Goal: Information Seeking & Learning: Learn about a topic

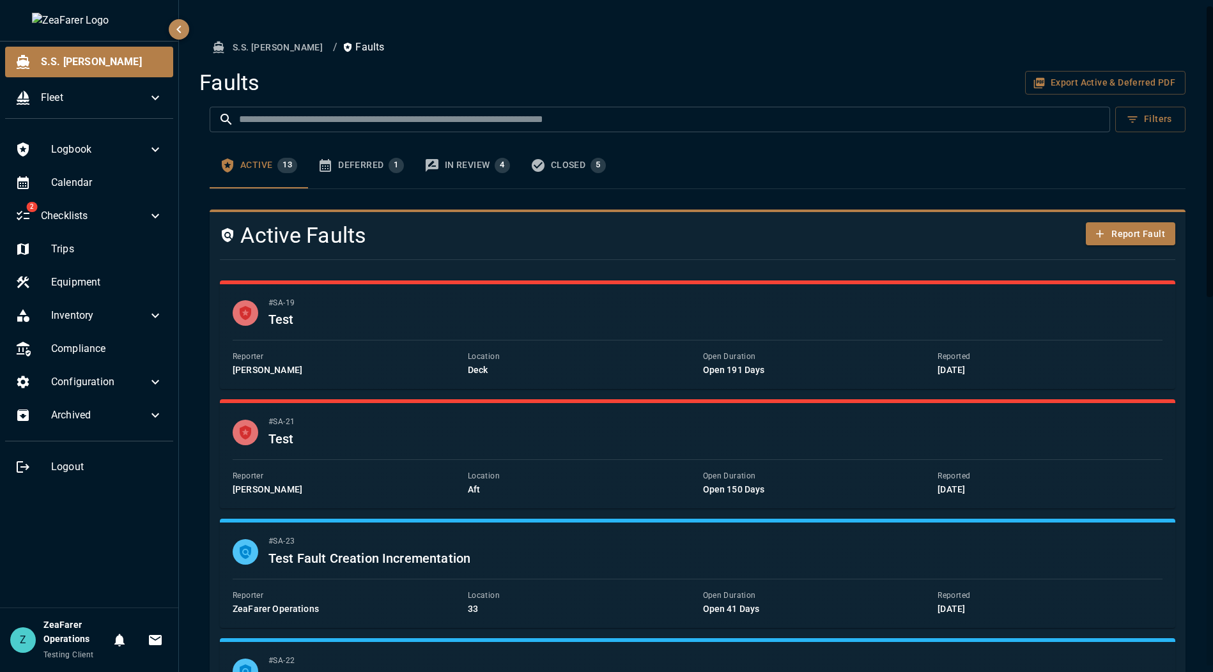
click at [330, 169] on icon "faults tabs" at bounding box center [325, 165] width 15 height 15
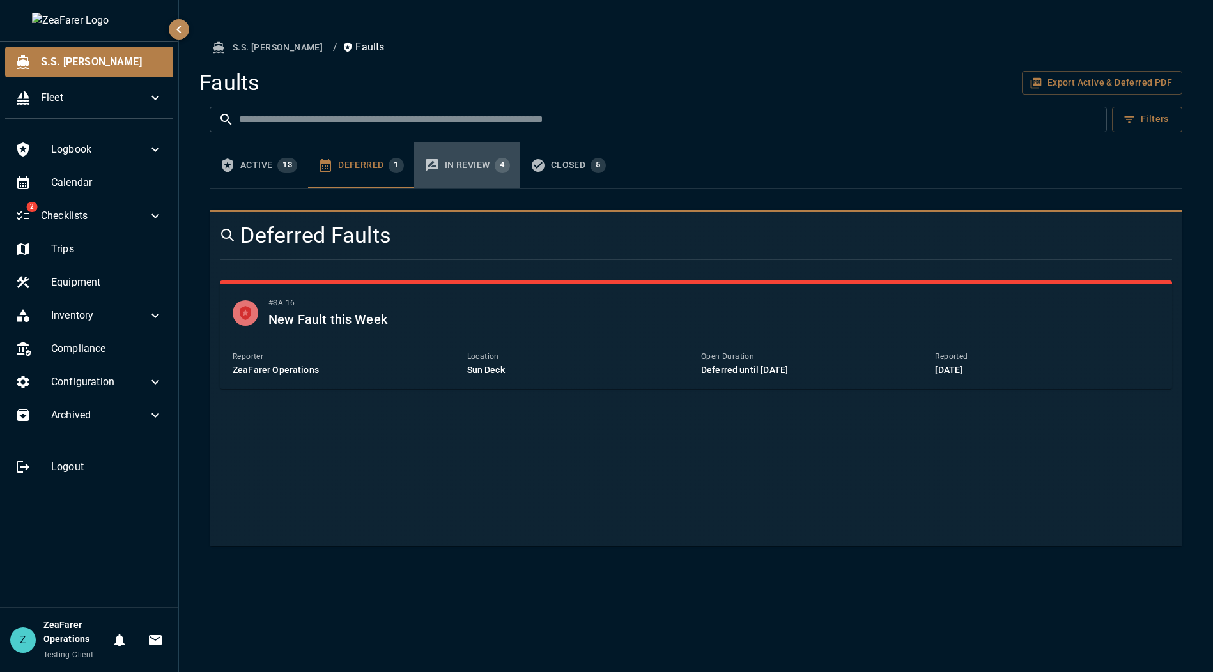
click at [441, 168] on button "In Review 4" at bounding box center [467, 166] width 106 height 46
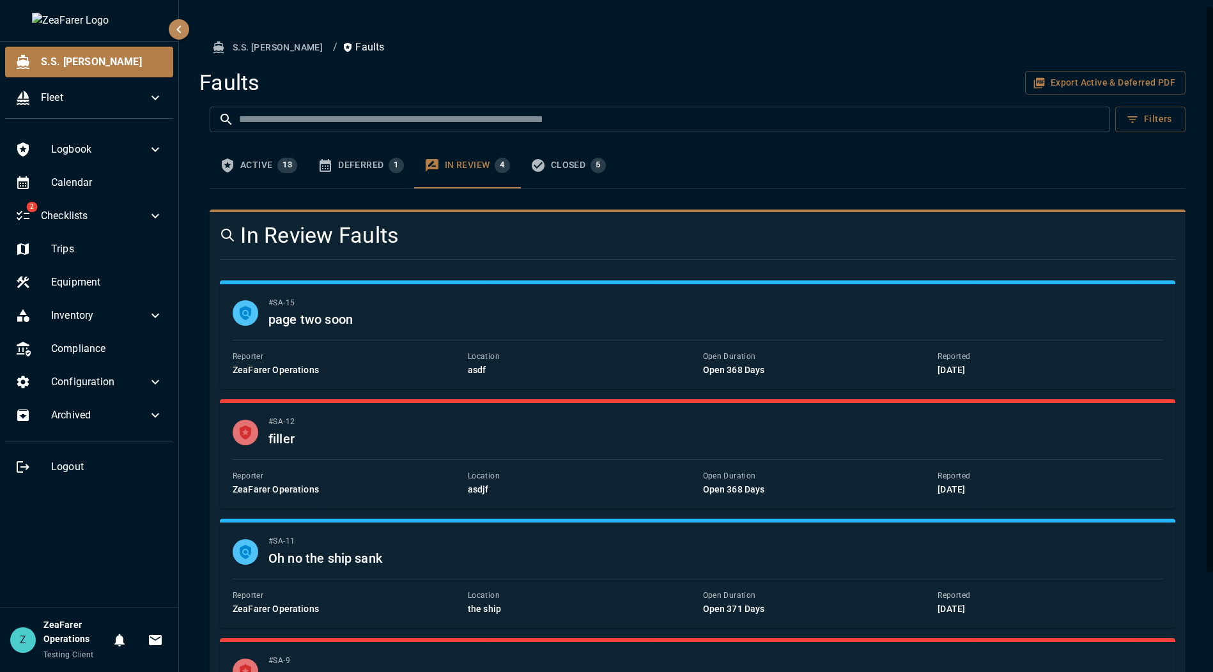
click at [483, 162] on icon "faults tabs" at bounding box center [538, 165] width 13 height 13
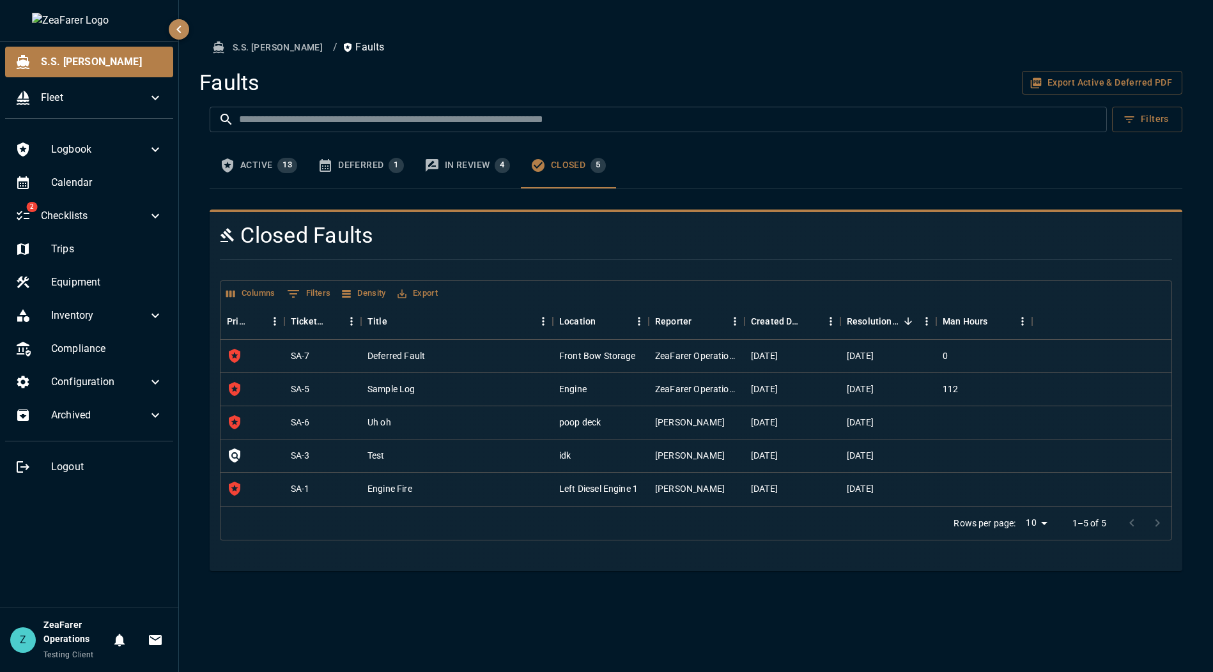
click at [281, 162] on span "13" at bounding box center [287, 165] width 20 height 10
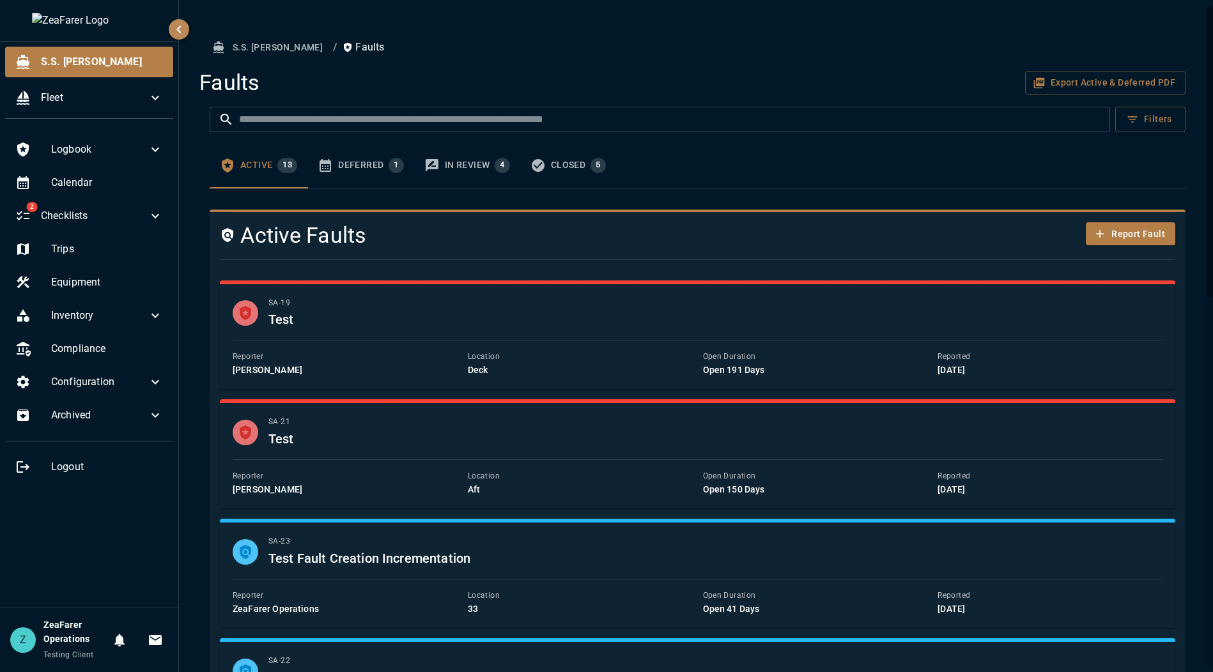
click at [483, 171] on div "Closed 5" at bounding box center [578, 165] width 55 height 15
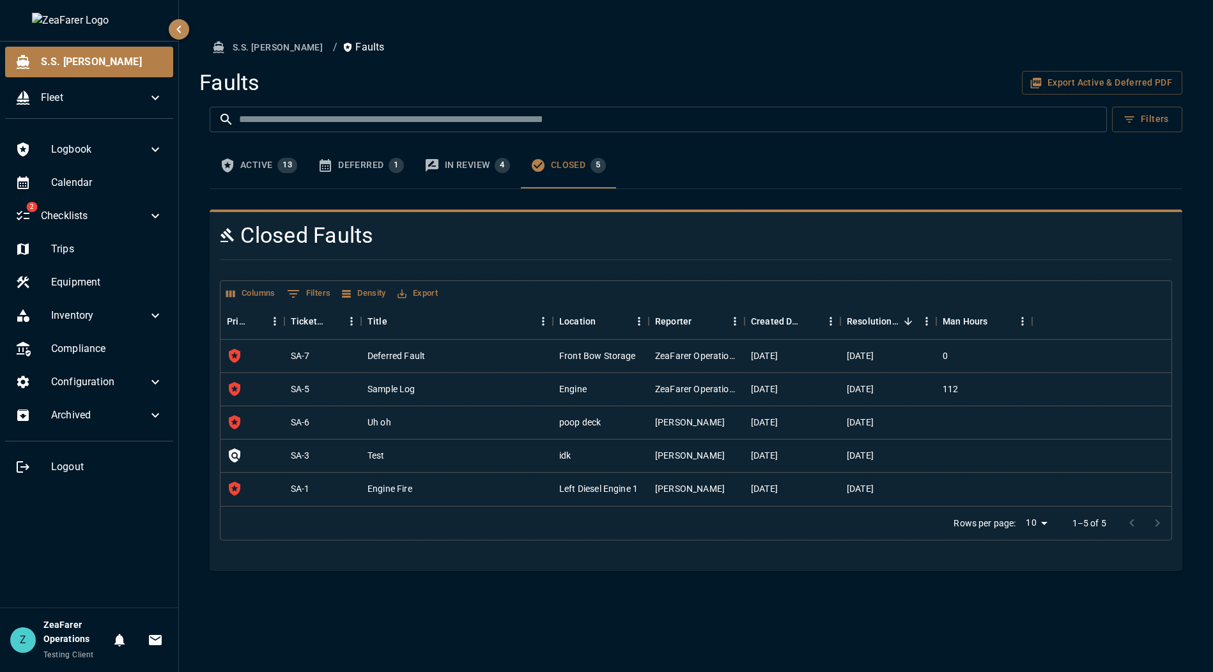
click at [483, 171] on div "In Review 4" at bounding box center [477, 165] width 65 height 15
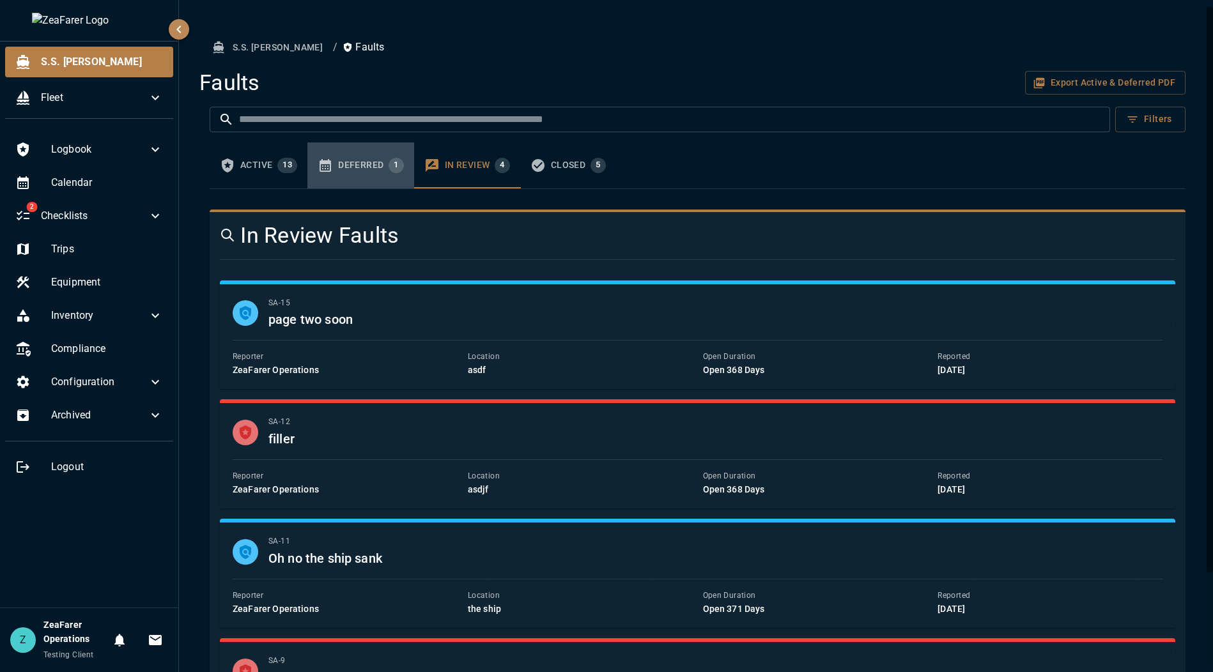
click at [387, 172] on div "Deferred 1" at bounding box center [371, 165] width 66 height 15
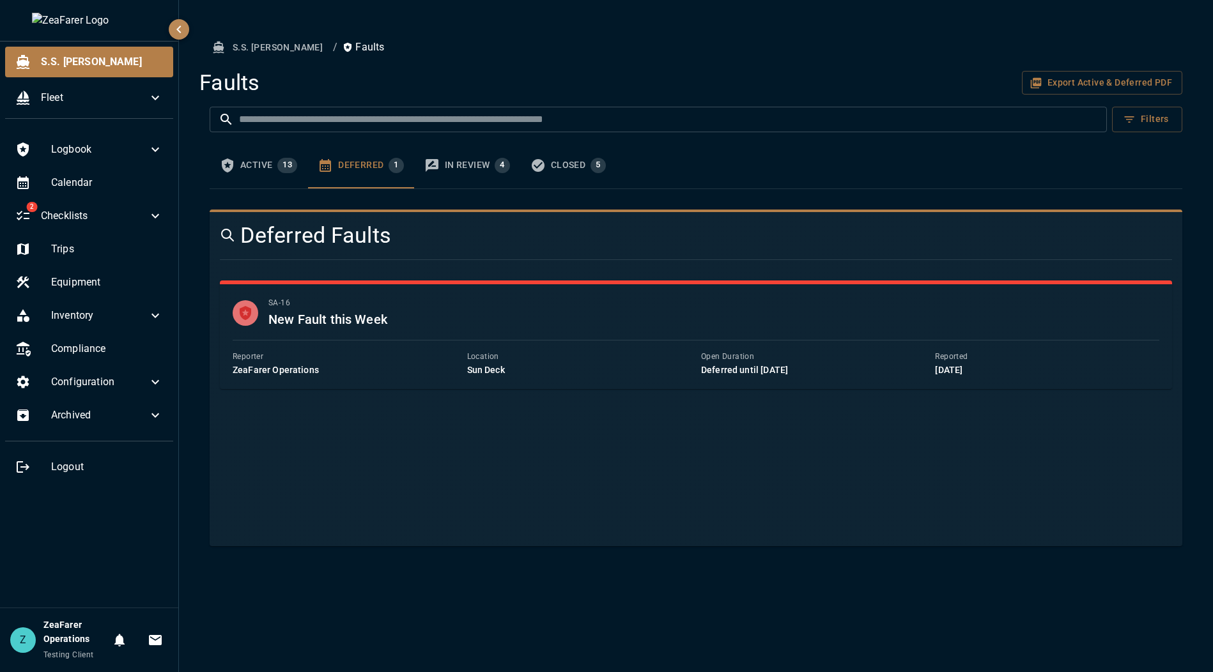
click at [270, 164] on div "Active 13" at bounding box center [268, 165] width 57 height 15
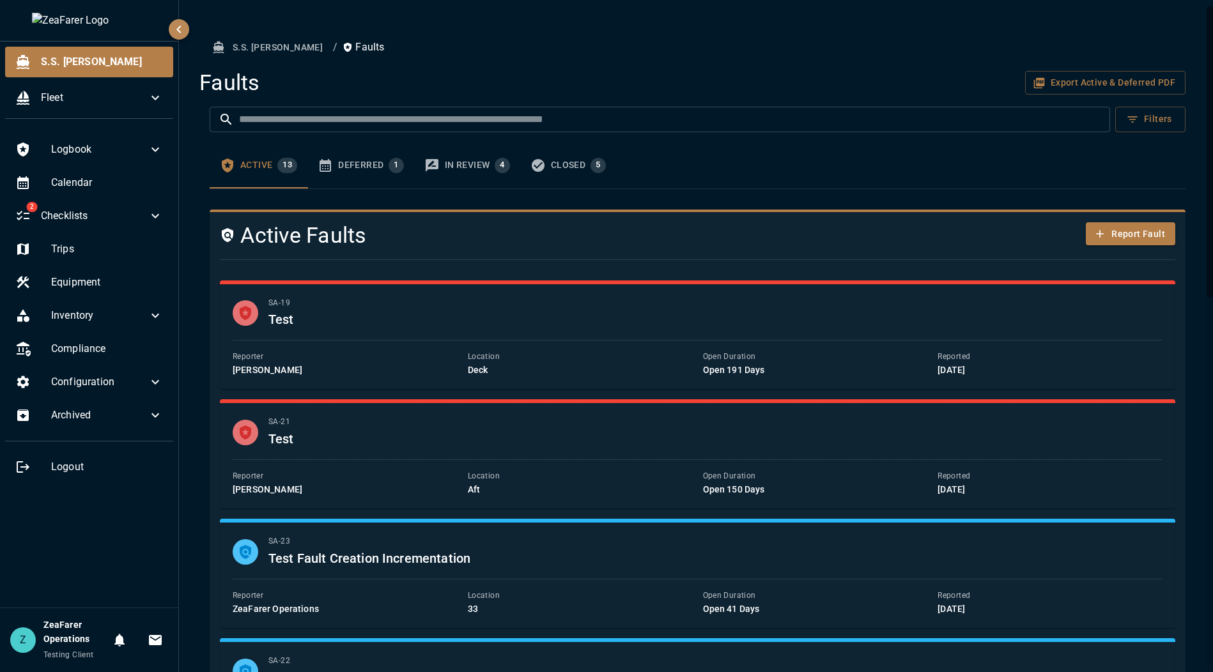
click at [483, 160] on div "Closed 5" at bounding box center [578, 165] width 55 height 15
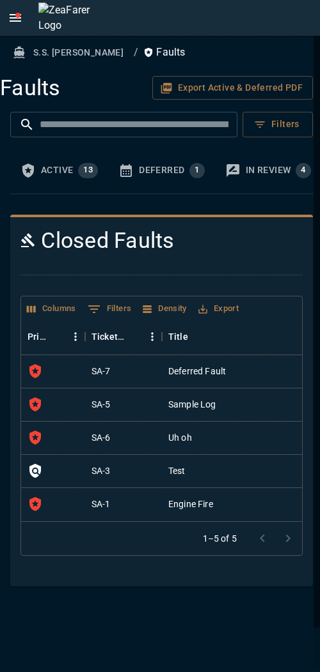
click at [47, 164] on div "Active 13" at bounding box center [69, 170] width 57 height 15
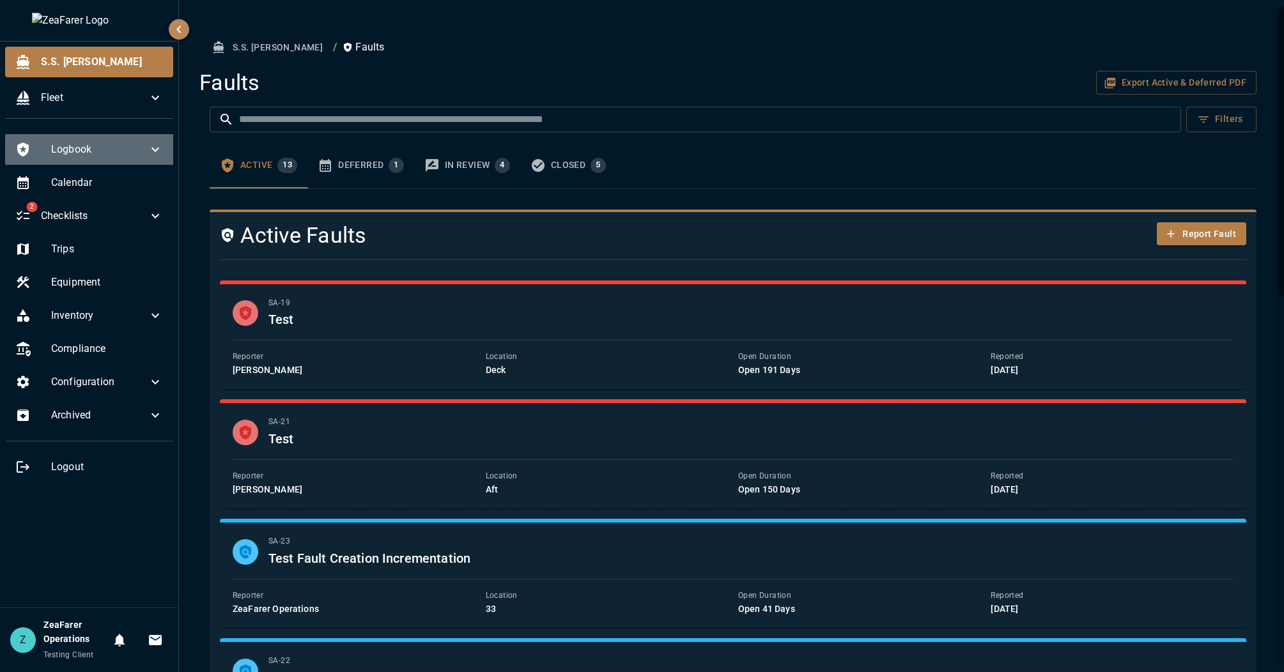
click at [69, 151] on span "Logbook" at bounding box center [99, 149] width 97 height 15
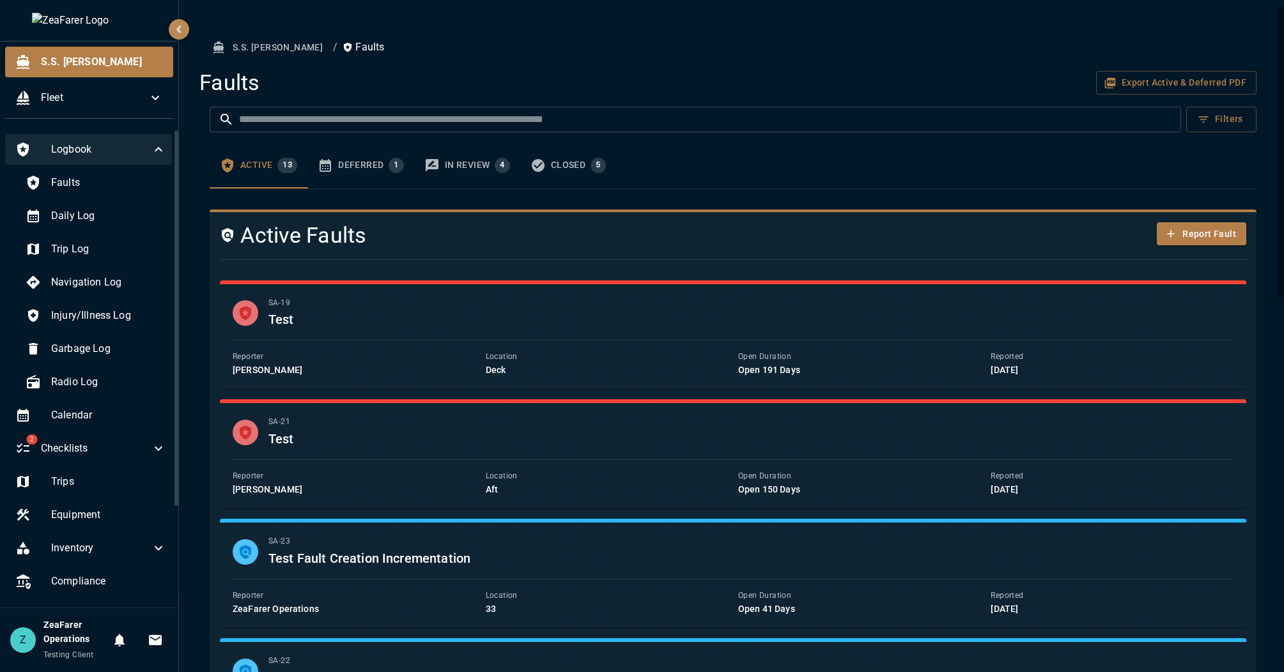
click at [79, 149] on span "Logbook" at bounding box center [101, 149] width 100 height 15
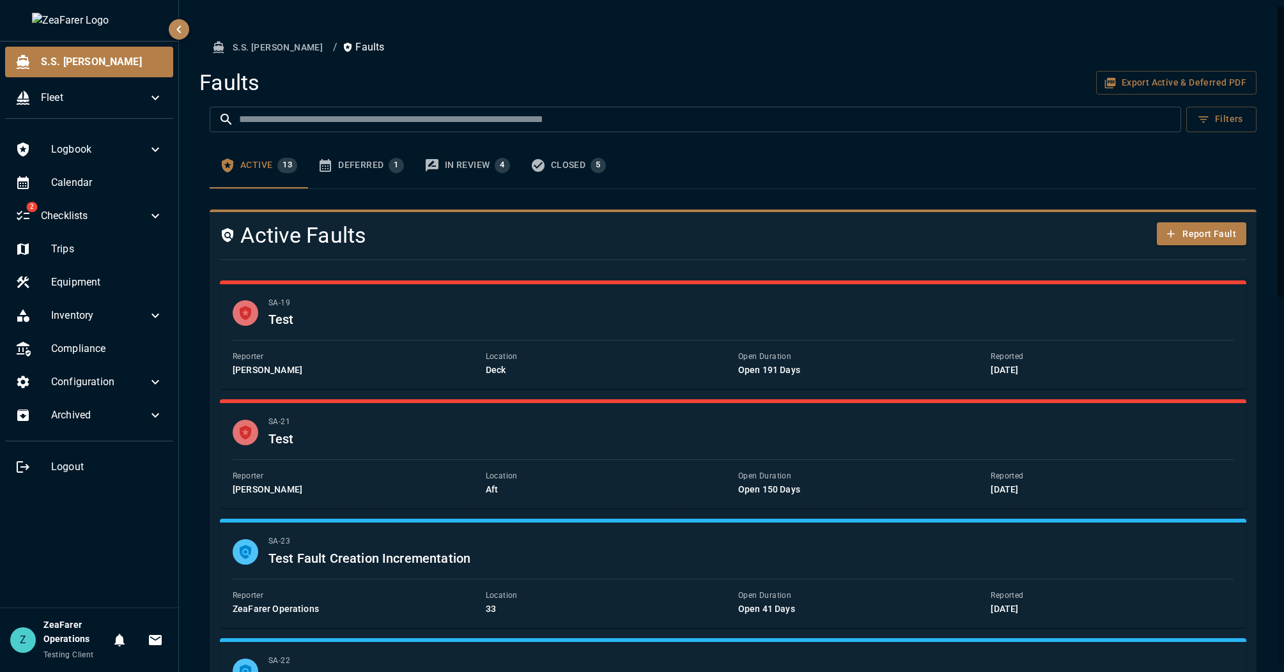
click at [401, 327] on h6 "Test" at bounding box center [750, 319] width 965 height 20
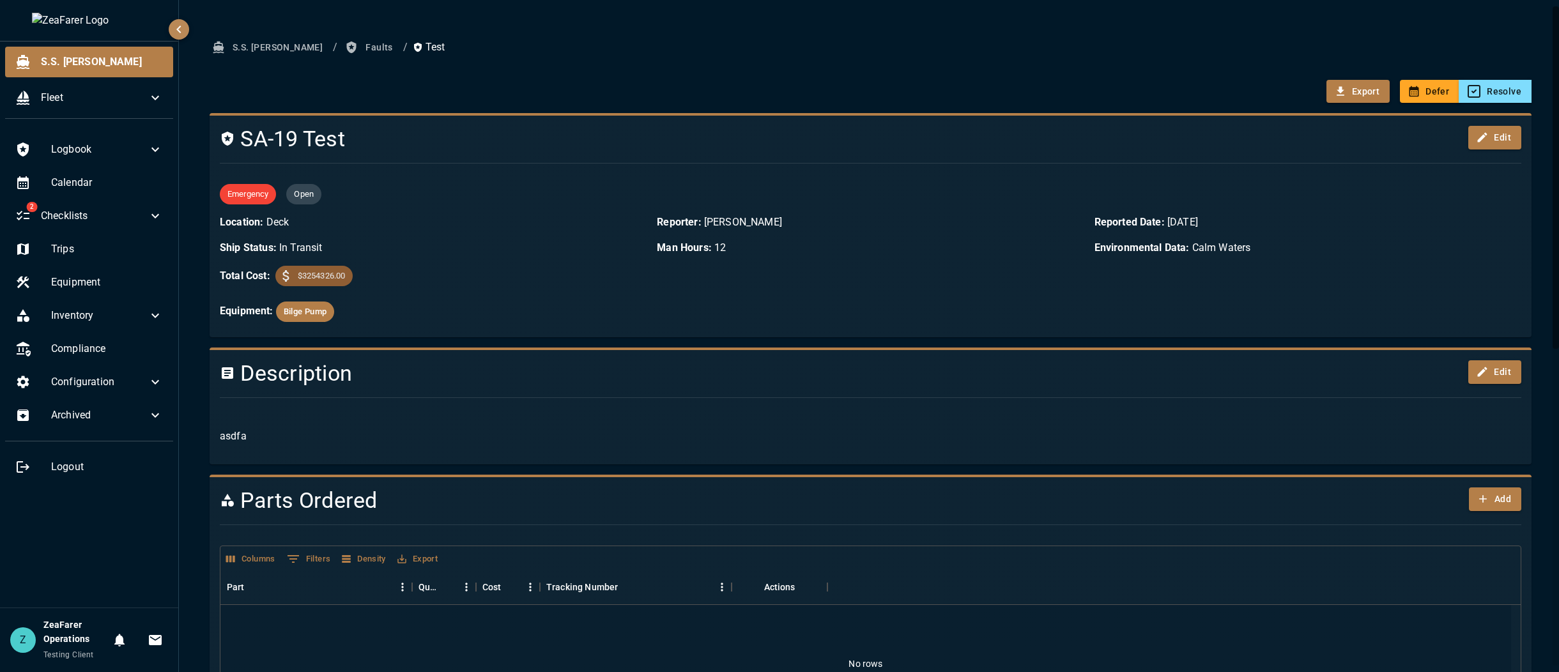
click at [349, 276] on span "$3254326.00" at bounding box center [321, 276] width 63 height 13
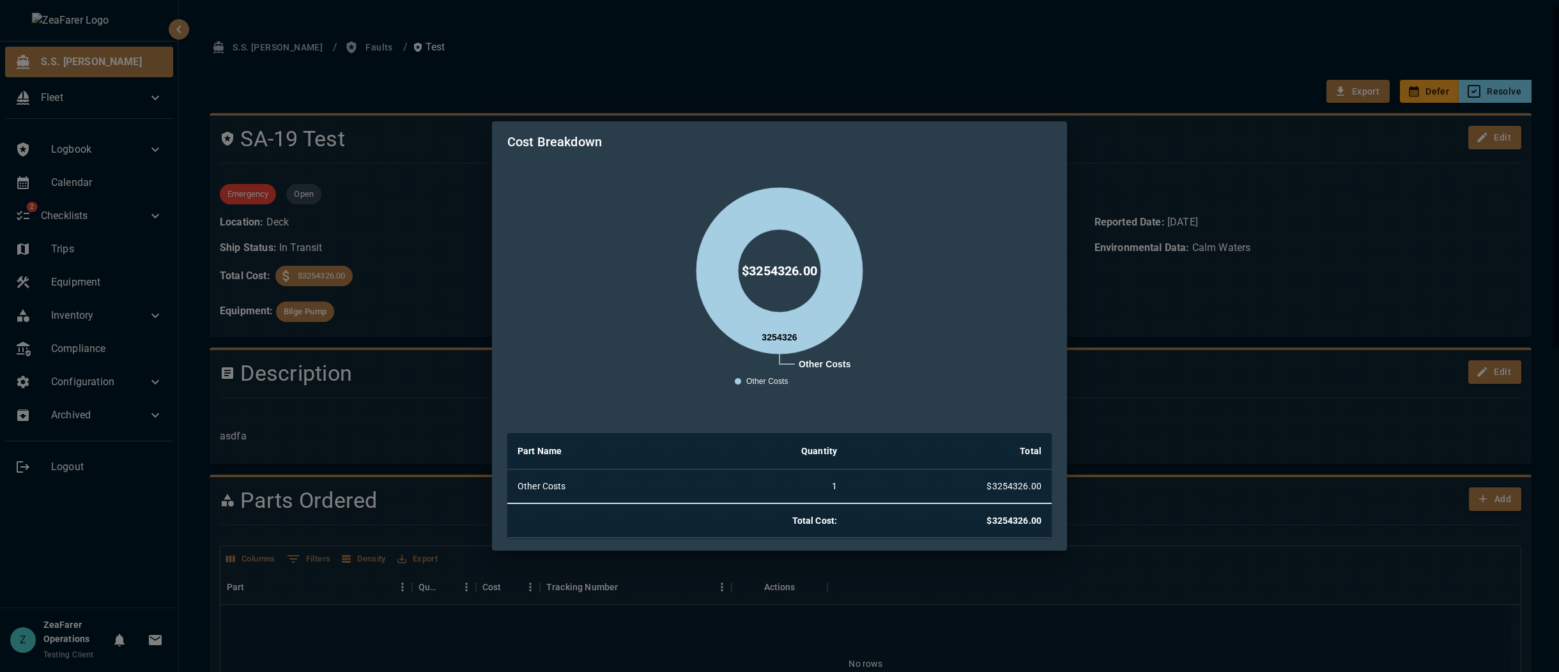
click at [428, 272] on div "Cost Breakdown Other Costs 3254326 Other Costs $ 3254326.00 Part Name Quantity …" at bounding box center [779, 336] width 1559 height 672
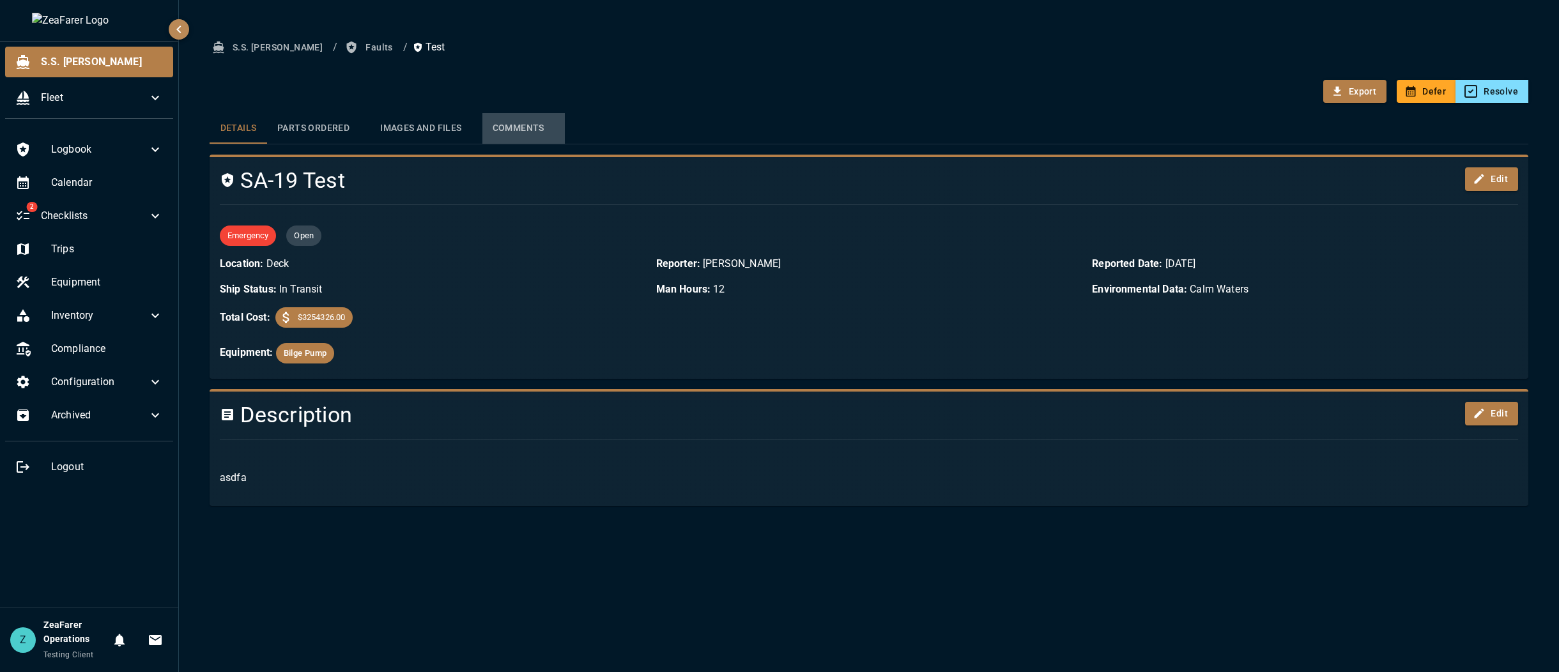
click at [483, 123] on div "Comments" at bounding box center [524, 129] width 62 height 12
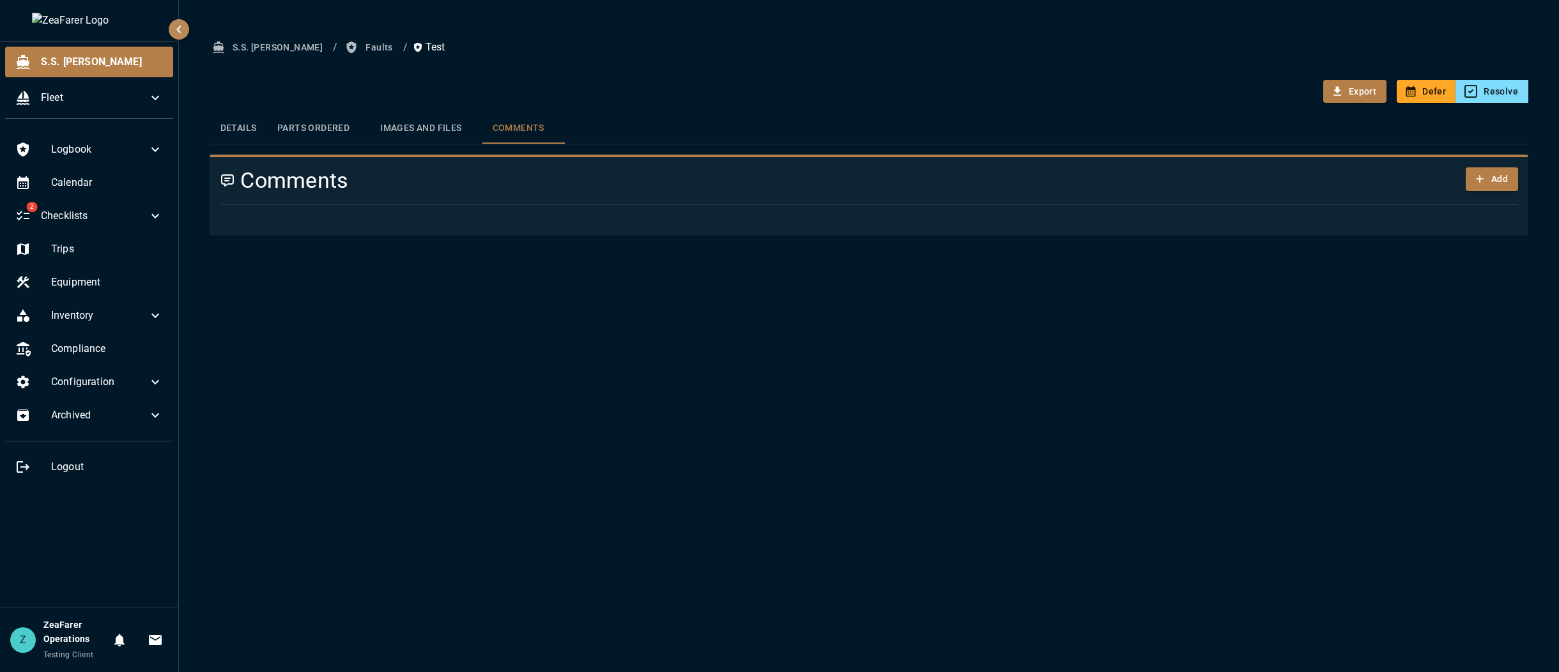
click at [432, 131] on div "Images and Files" at bounding box center [425, 129] width 91 height 12
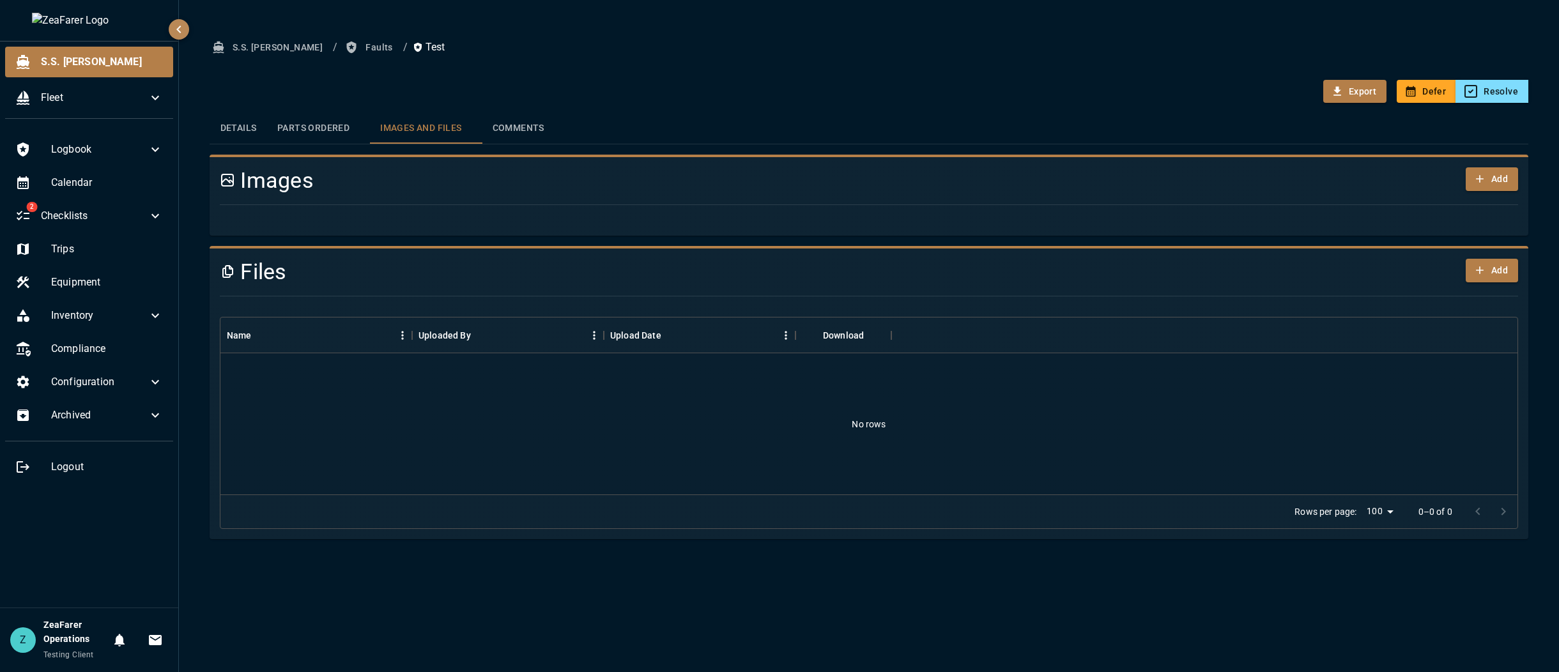
click at [341, 122] on button "Parts Ordered 0" at bounding box center [318, 128] width 103 height 31
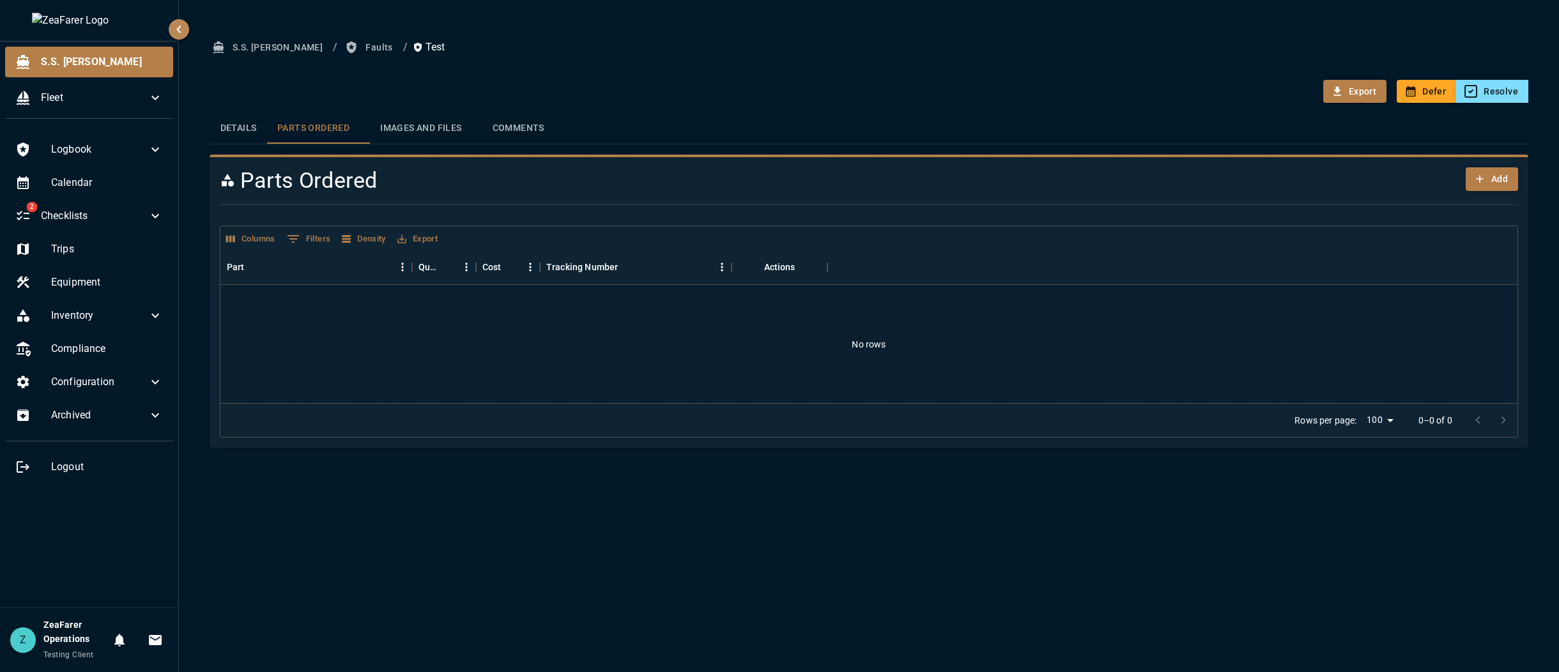
click at [263, 129] on button "Details" at bounding box center [239, 128] width 58 height 31
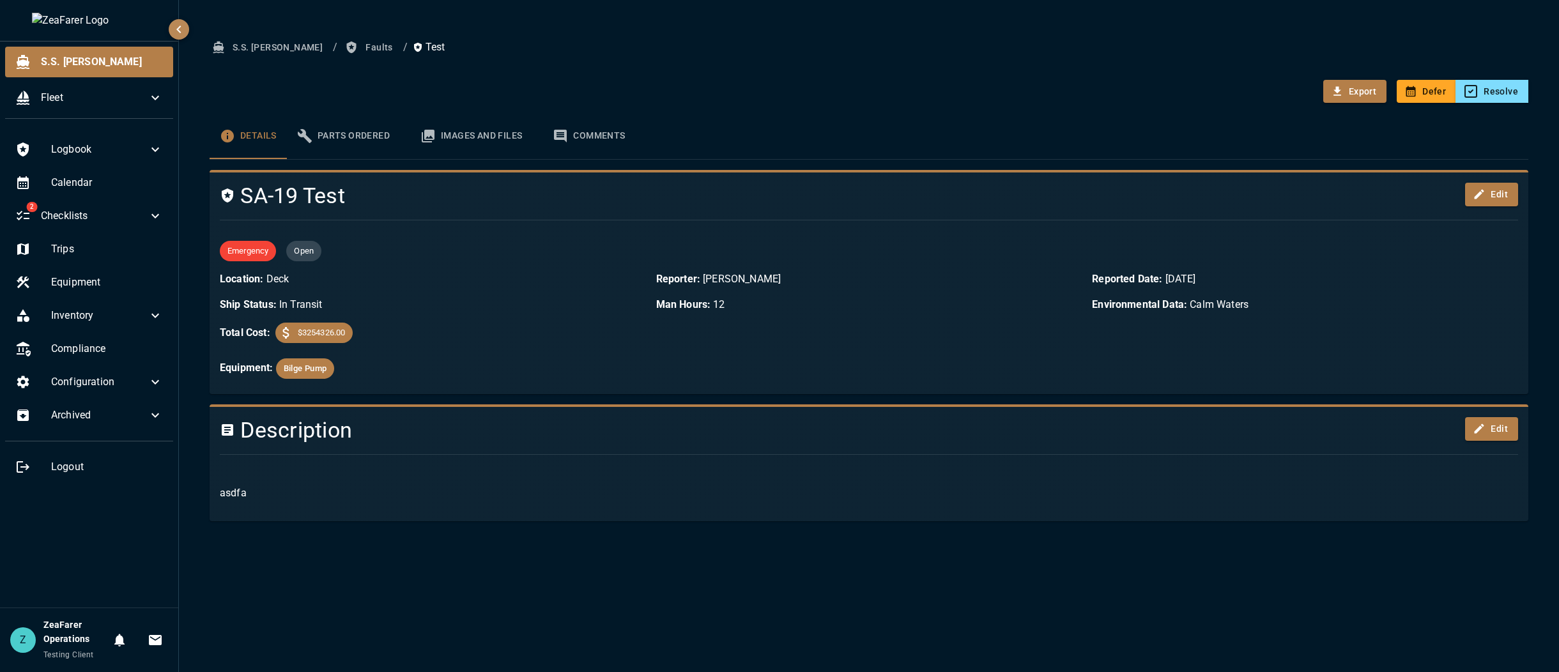
click at [362, 141] on div "Parts Ordered" at bounding box center [359, 136] width 82 height 12
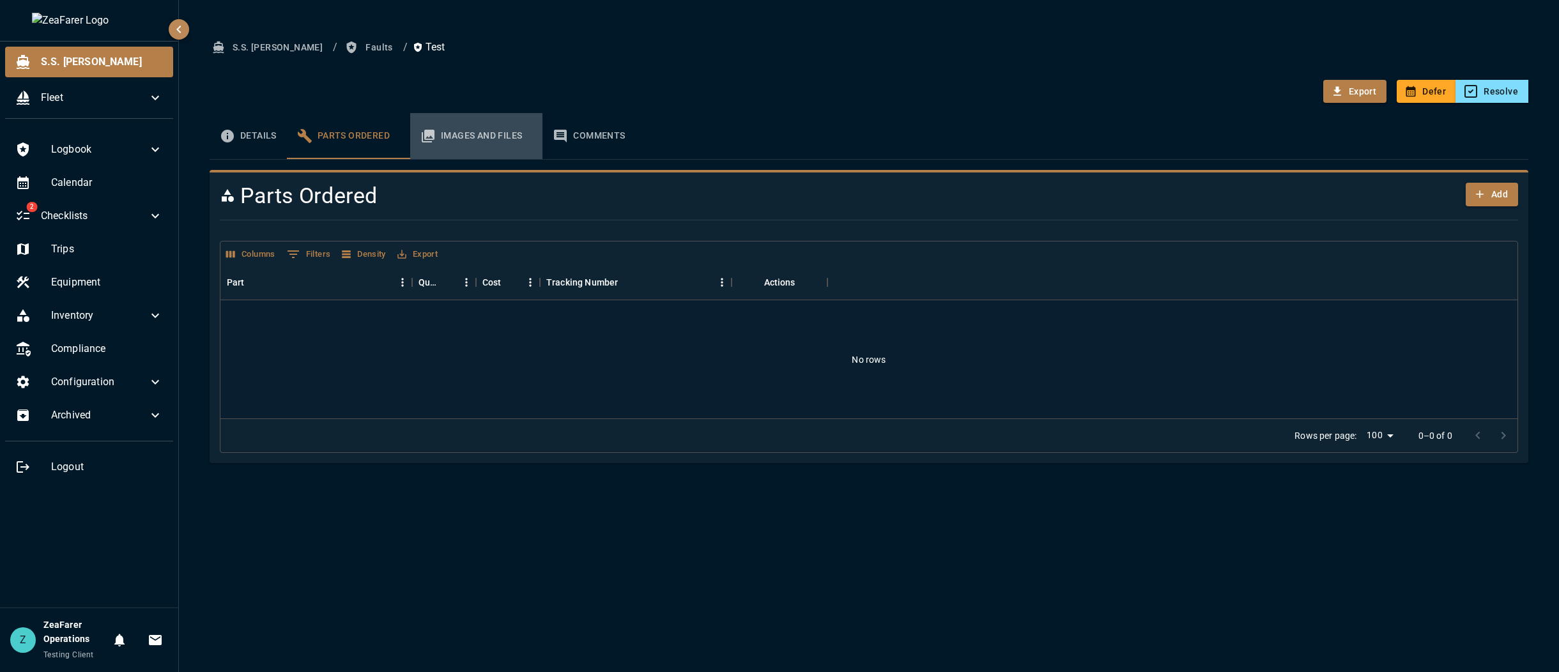
click at [479, 130] on div "Images and Files" at bounding box center [486, 136] width 91 height 12
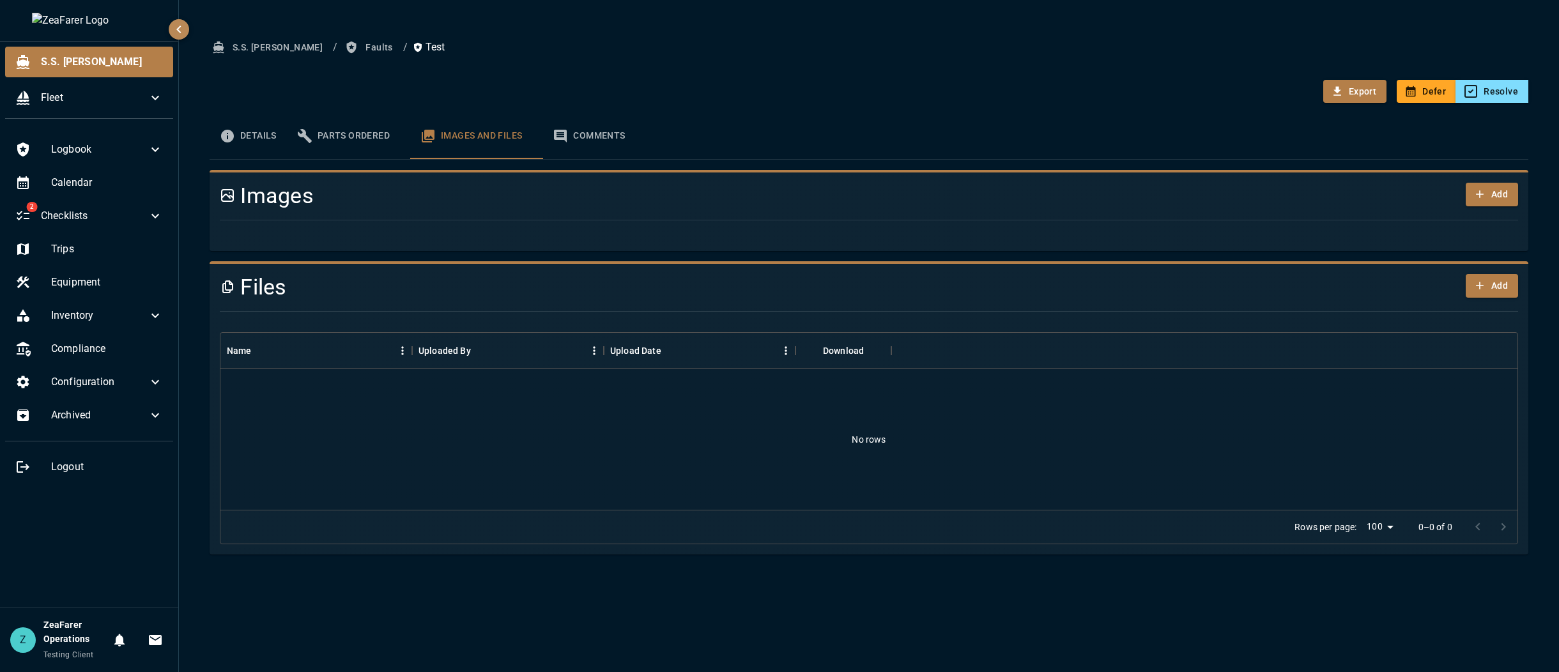
click at [269, 138] on button "Details" at bounding box center [248, 136] width 77 height 46
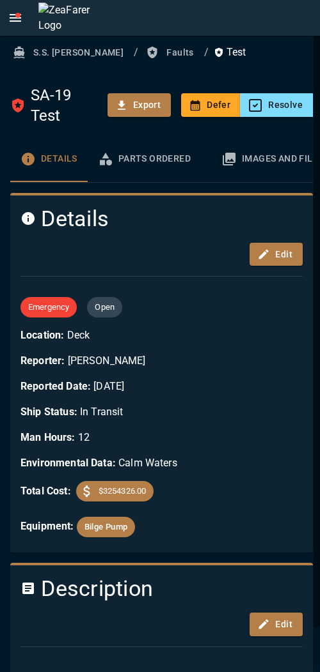
drag, startPoint x: 253, startPoint y: 153, endPoint x: -50, endPoint y: 171, distance: 304.1
click at [0, 171] on html "S.S. [PERSON_NAME] / Faults / Test SA-19 Test Export Defer Resolve Details Part…" at bounding box center [160, 336] width 320 height 672
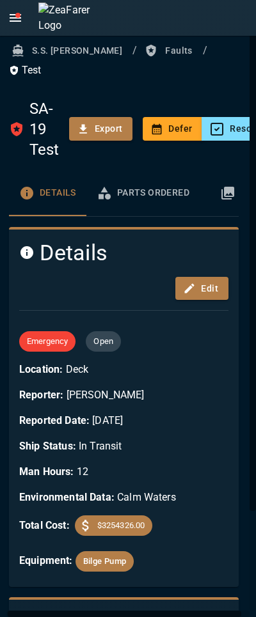
scroll to position [0, 1]
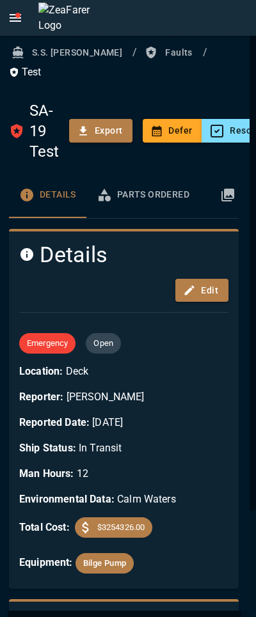
click at [142, 52] on button "Faults" at bounding box center [169, 53] width 55 height 24
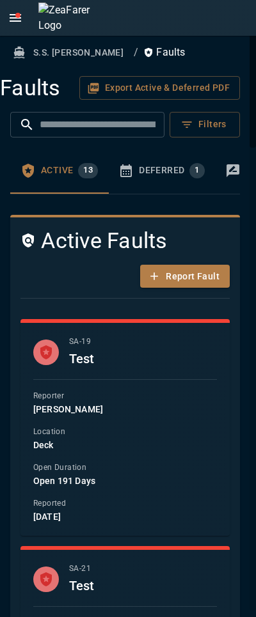
click at [194, 134] on button "Filters" at bounding box center [204, 125] width 70 height 26
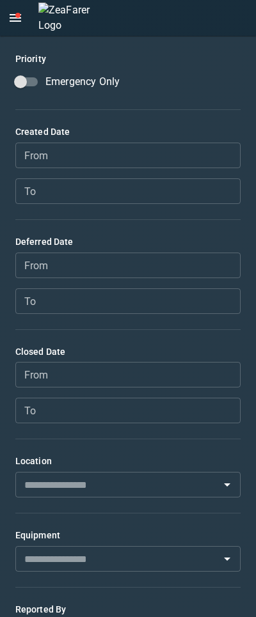
click at [16, 27] on button "open drawer" at bounding box center [16, 18] width 26 height 26
click at [19, 19] on icon "open drawer" at bounding box center [15, 17] width 15 height 15
click at [15, 15] on icon "open drawer" at bounding box center [16, 18] width 12 height 8
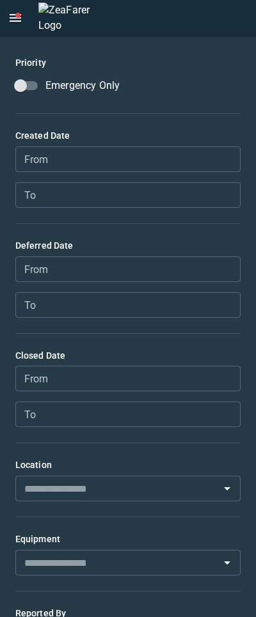
click at [183, 73] on label "Emergency Only" at bounding box center [119, 85] width 222 height 24
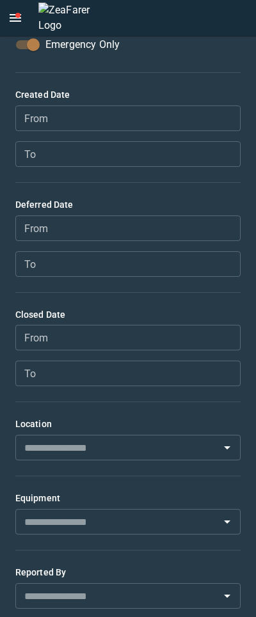
scroll to position [48, 0]
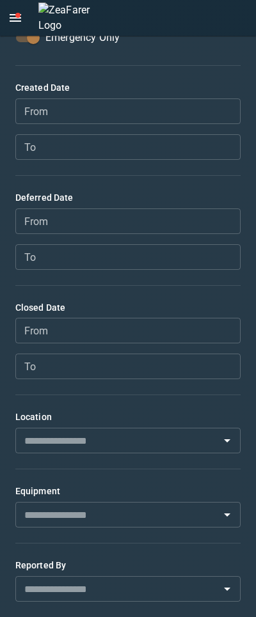
click at [13, 22] on icon "open drawer" at bounding box center [16, 18] width 12 height 8
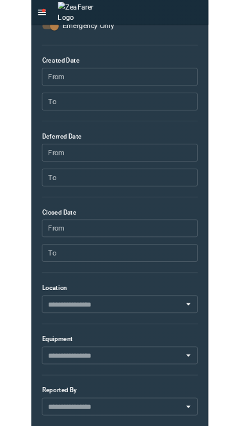
scroll to position [0, 0]
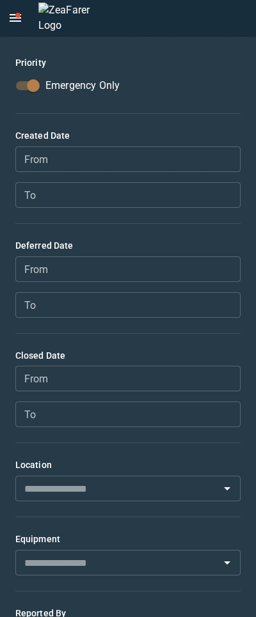
click at [174, 81] on label "Emergency Only" at bounding box center [119, 85] width 222 height 24
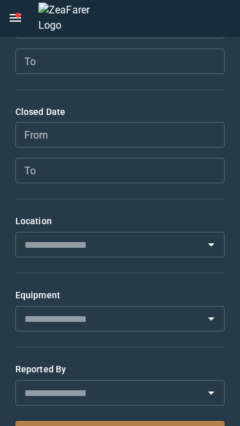
scroll to position [281, 0]
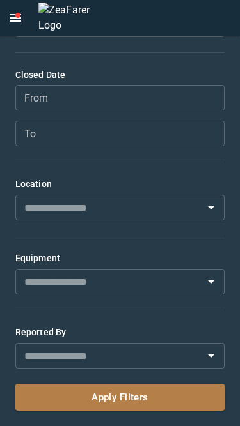
click at [130, 403] on button "Apply Filters" at bounding box center [119, 397] width 209 height 27
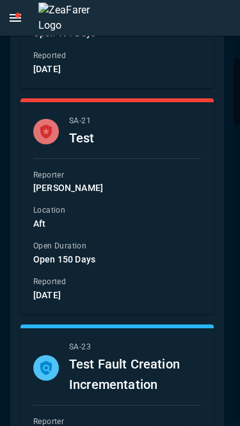
scroll to position [0, 0]
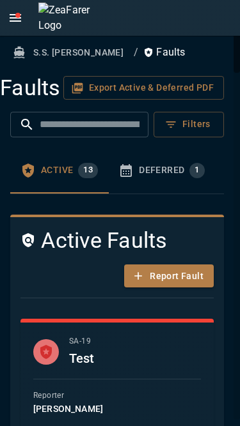
click at [208, 127] on button "Filters" at bounding box center [188, 125] width 70 height 26
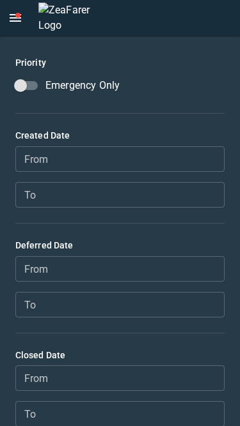
scroll to position [281, 0]
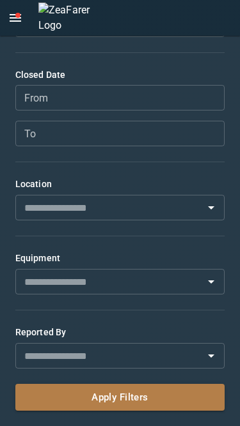
click at [144, 387] on button "Apply Filters" at bounding box center [119, 397] width 209 height 27
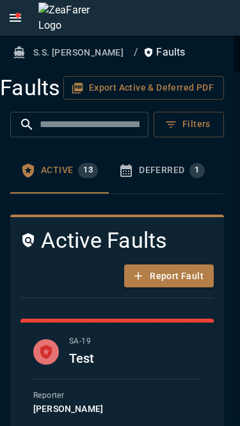
click at [75, 386] on div "SA - 19 Test Reporter [PERSON_NAME] Location Deck Open Duration Open 191 Days R…" at bounding box center [116, 429] width 167 height 187
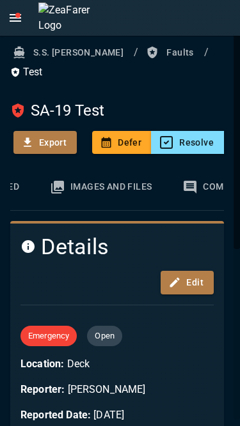
scroll to position [0, 223]
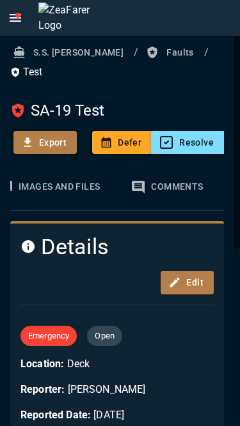
click at [163, 181] on div "Comments" at bounding box center [182, 187] width 62 height 12
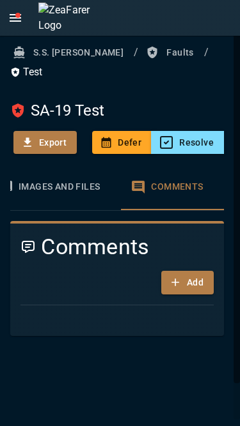
click at [81, 181] on div "Images and Files" at bounding box center [64, 187] width 91 height 12
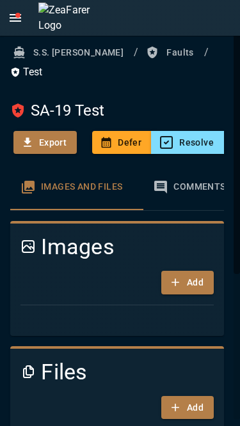
click at [33, 180] on button "Images and Files 0" at bounding box center [76, 187] width 132 height 46
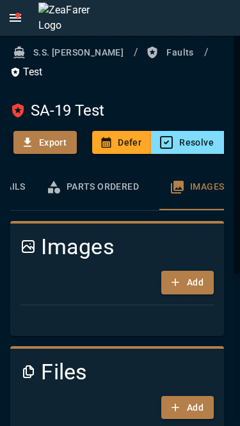
click at [93, 181] on div "Parts Ordered" at bounding box center [107, 187] width 82 height 12
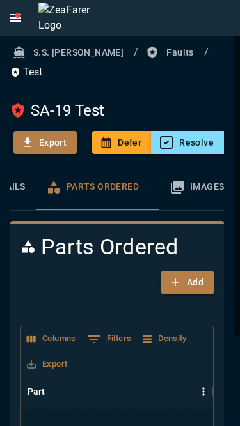
scroll to position [0, 0]
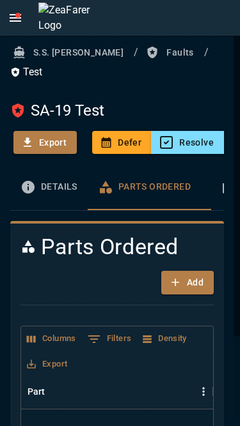
click at [43, 176] on button "Details" at bounding box center [48, 187] width 77 height 46
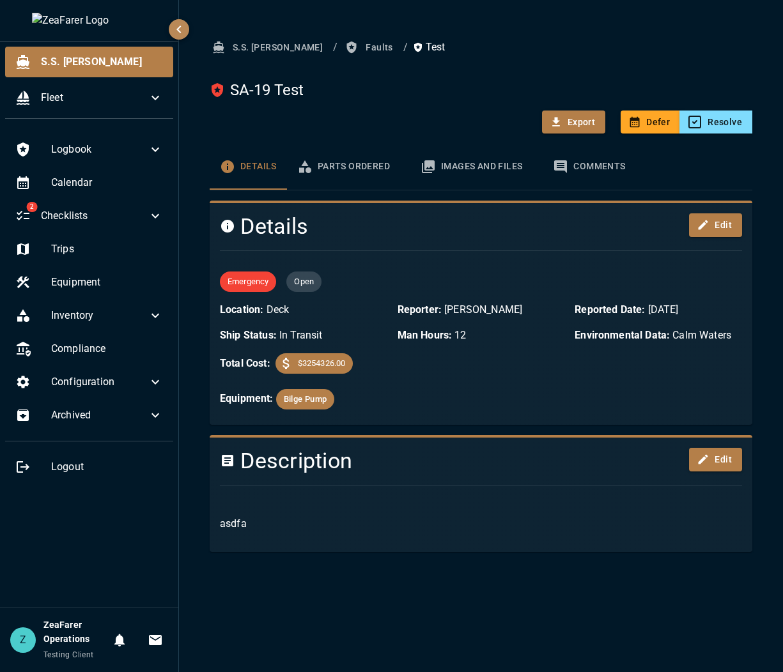
click at [181, 24] on icon "button" at bounding box center [178, 29] width 15 height 15
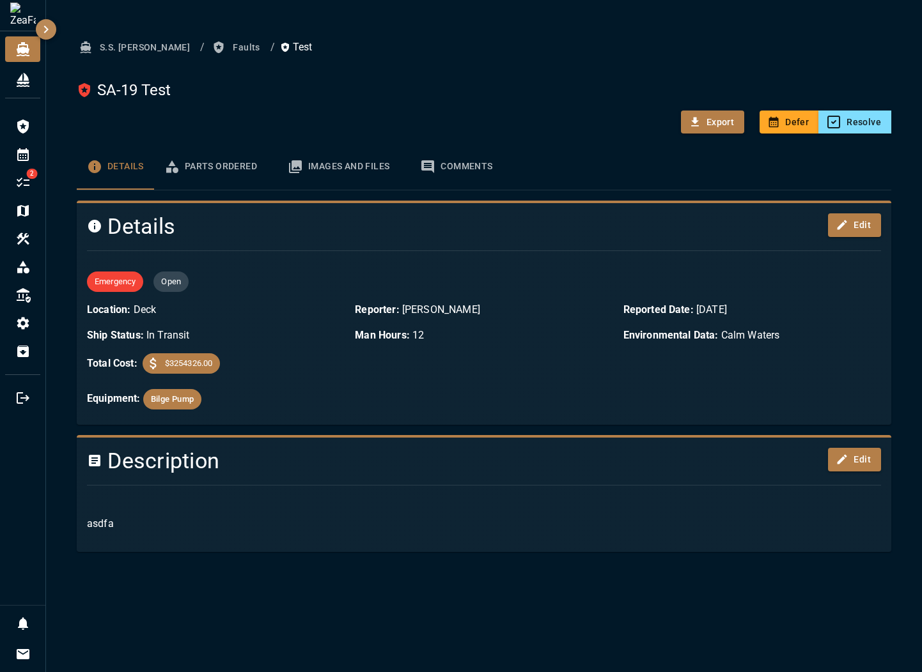
click at [210, 49] on button "Faults" at bounding box center [237, 48] width 55 height 24
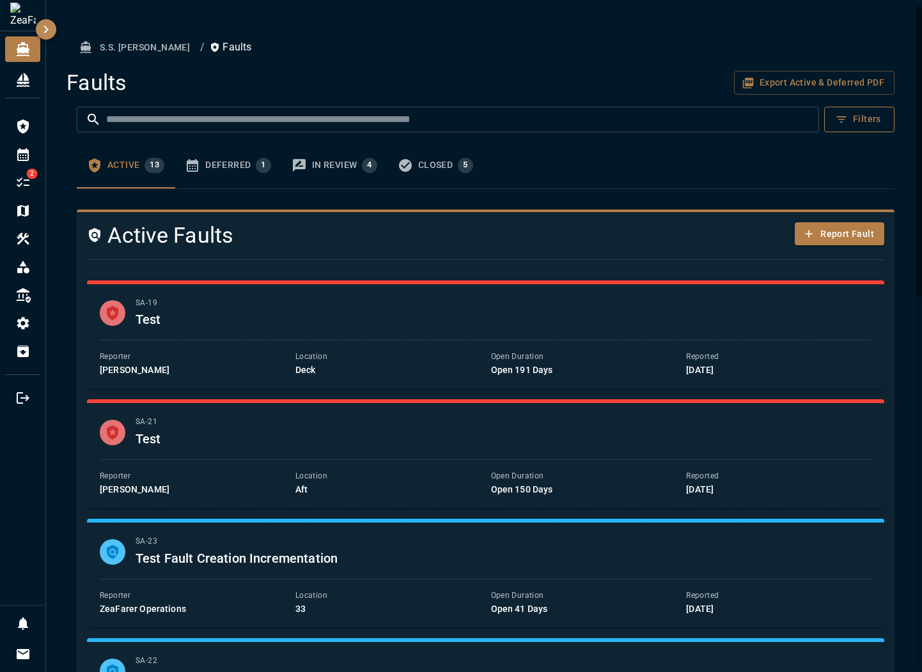
click at [483, 116] on button "Filters" at bounding box center [859, 120] width 70 height 26
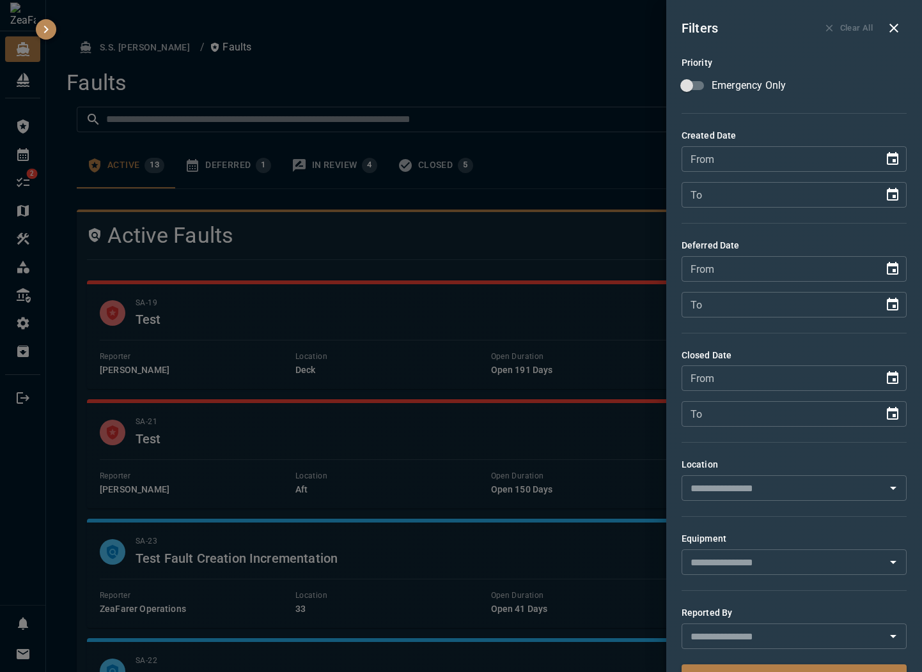
click at [483, 24] on icon "button" at bounding box center [893, 27] width 15 height 15
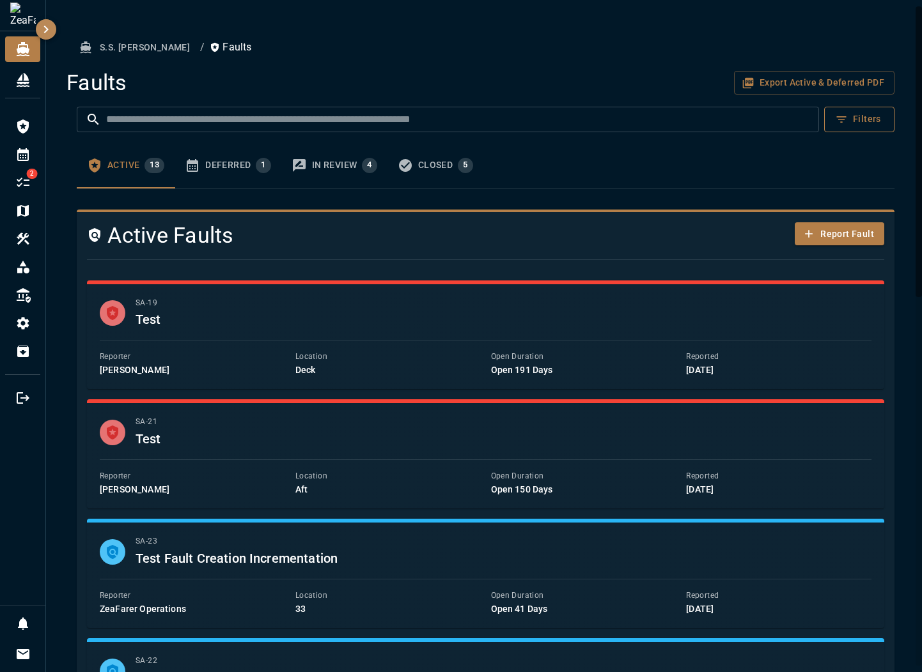
click at [483, 116] on button "Filters" at bounding box center [859, 120] width 70 height 26
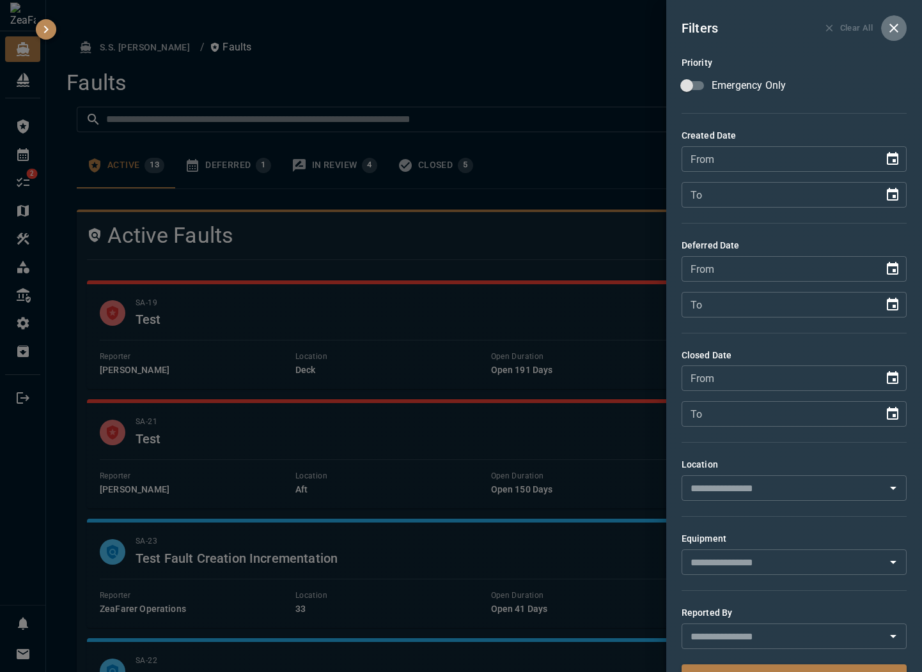
click at [483, 26] on icon "button" at bounding box center [893, 27] width 15 height 15
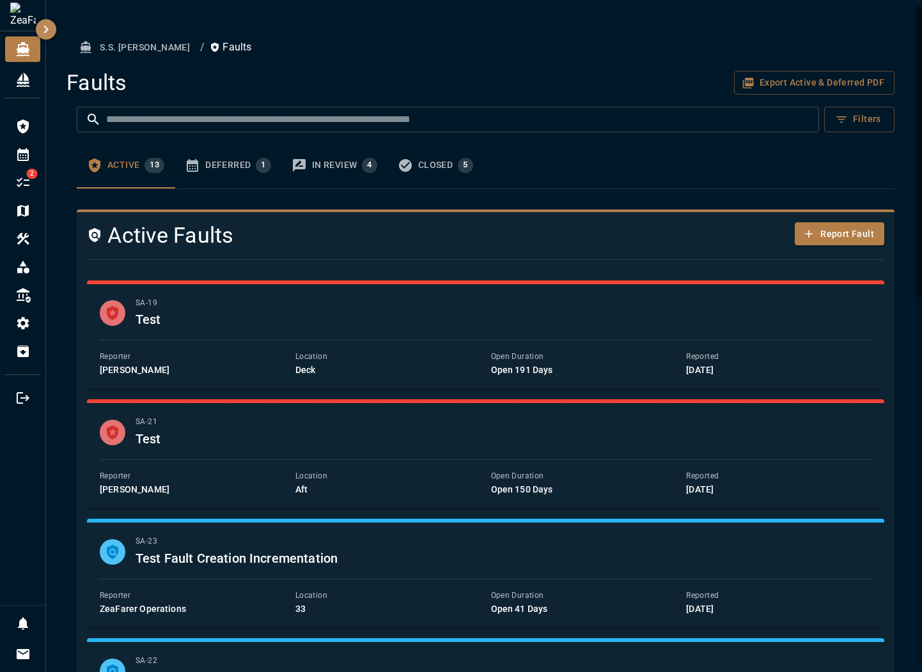
click at [483, 54] on ol "S.S. [PERSON_NAME] / Faults" at bounding box center [485, 48] width 817 height 24
click at [20, 132] on icon "Logbook" at bounding box center [23, 127] width 12 height 14
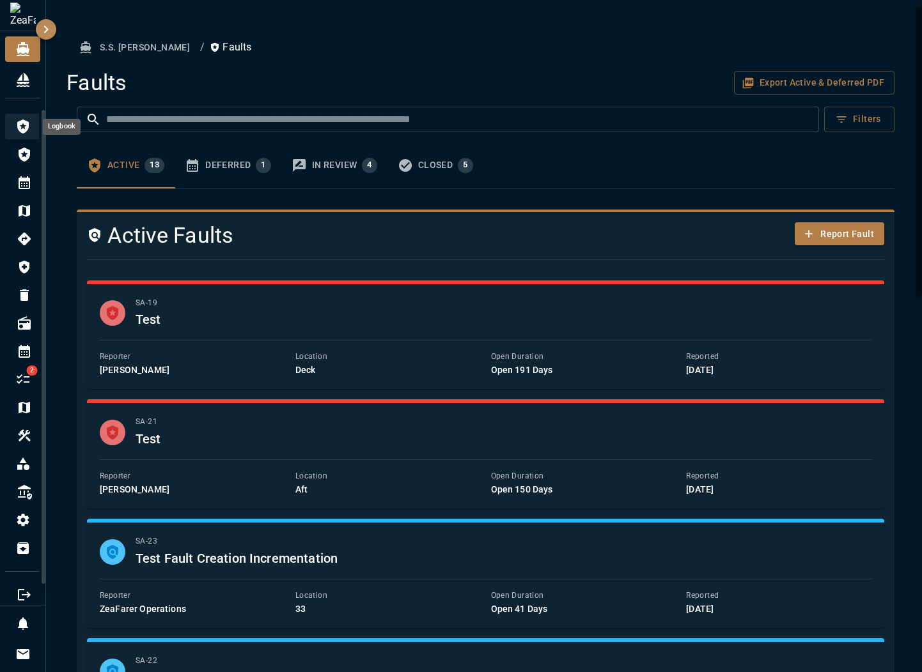
click at [31, 128] on div "Logbook" at bounding box center [24, 127] width 38 height 26
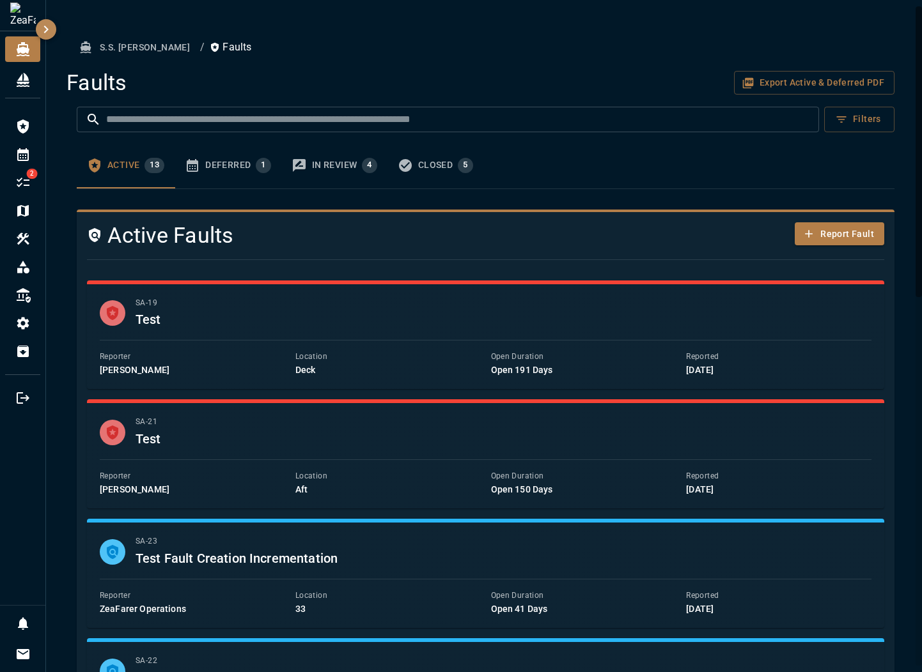
click at [256, 173] on button "Deferred 1" at bounding box center [227, 166] width 107 height 46
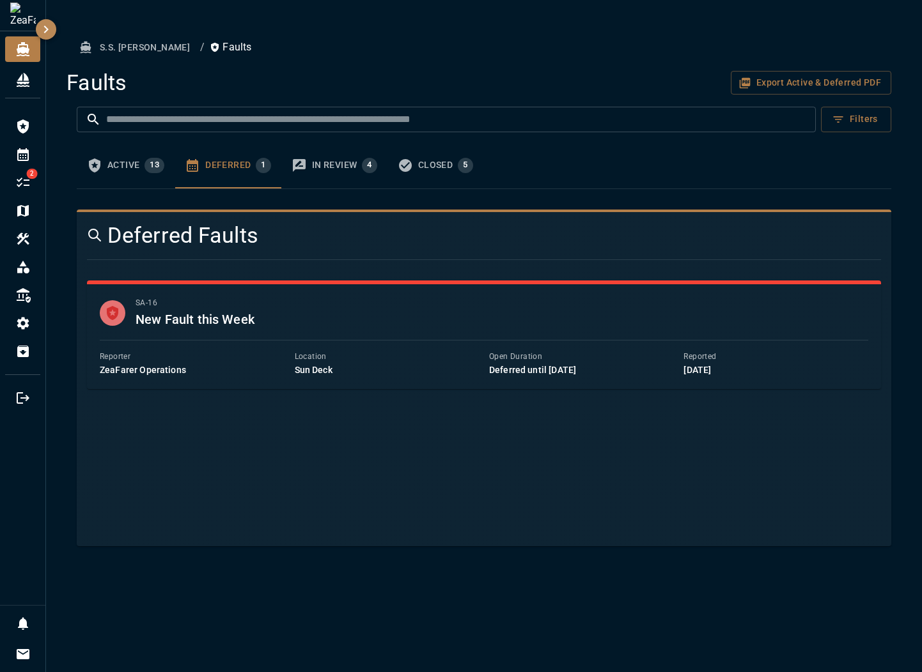
click at [307, 167] on button "In Review 4" at bounding box center [334, 166] width 106 height 46
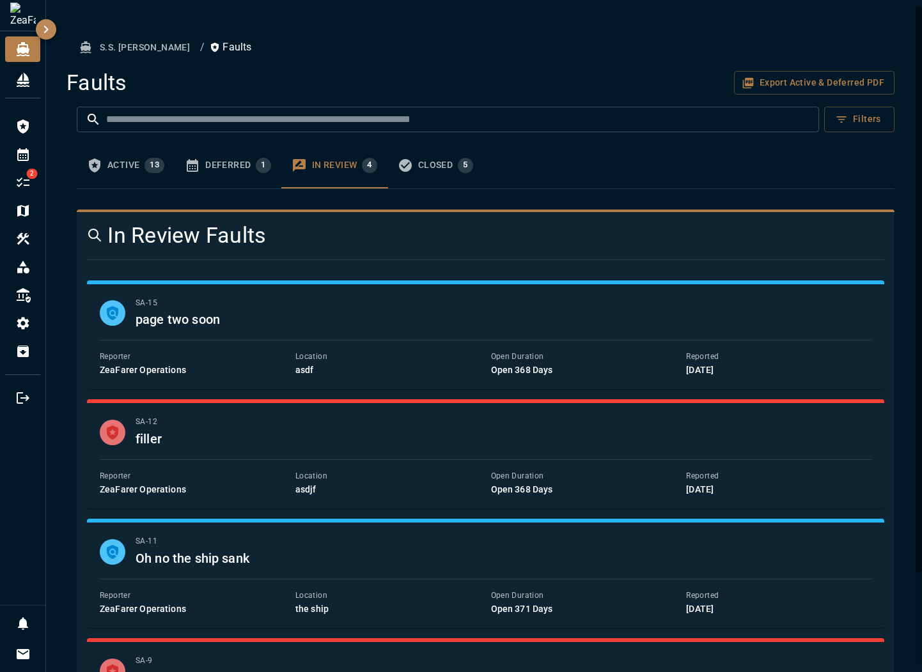
click at [438, 159] on div "Closed 5" at bounding box center [445, 165] width 55 height 15
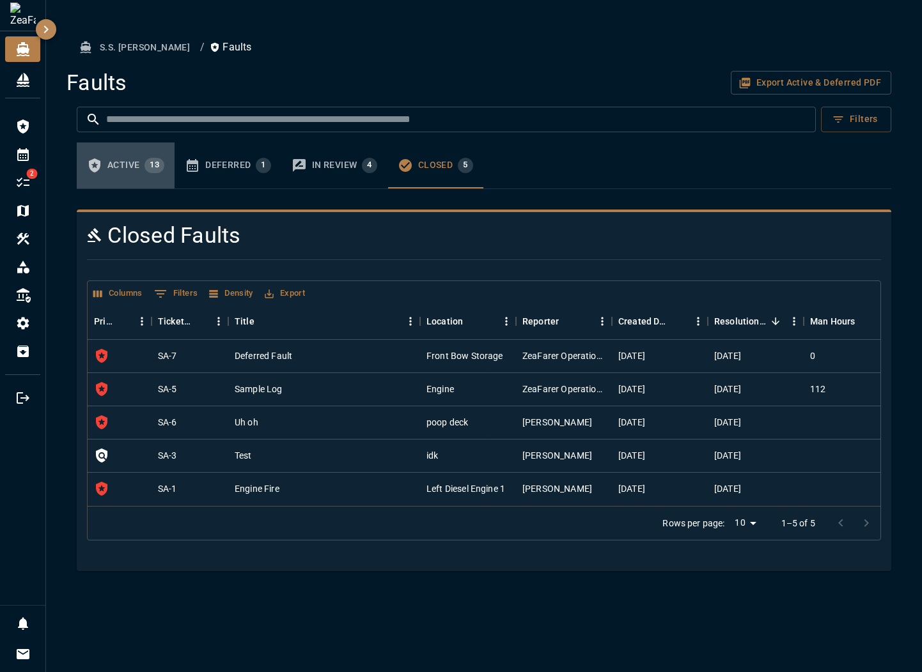
click at [142, 163] on div "Active 13" at bounding box center [135, 165] width 57 height 15
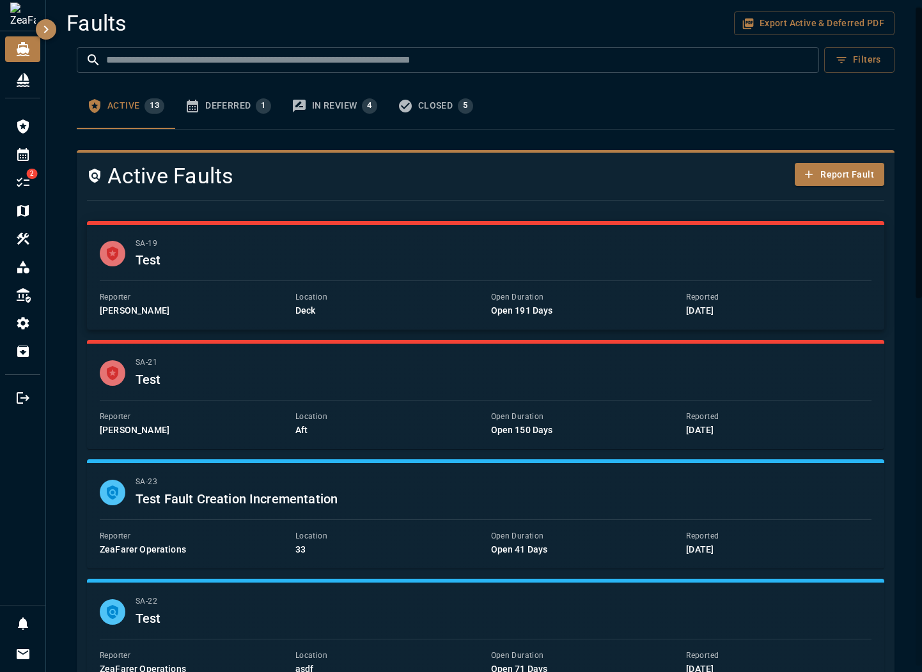
scroll to position [64, 0]
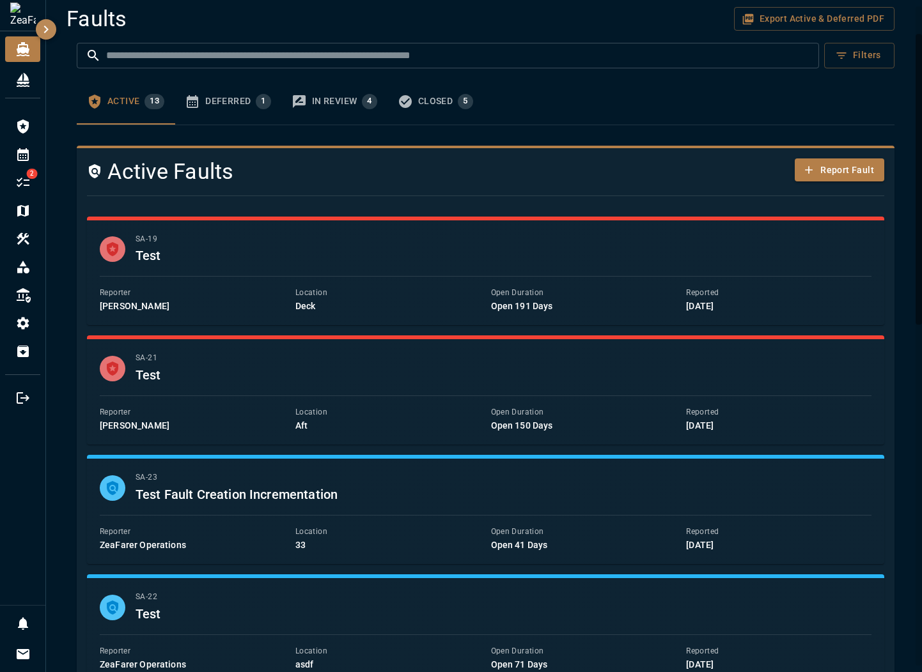
click at [327, 107] on div "In Review 4" at bounding box center [344, 101] width 65 height 15
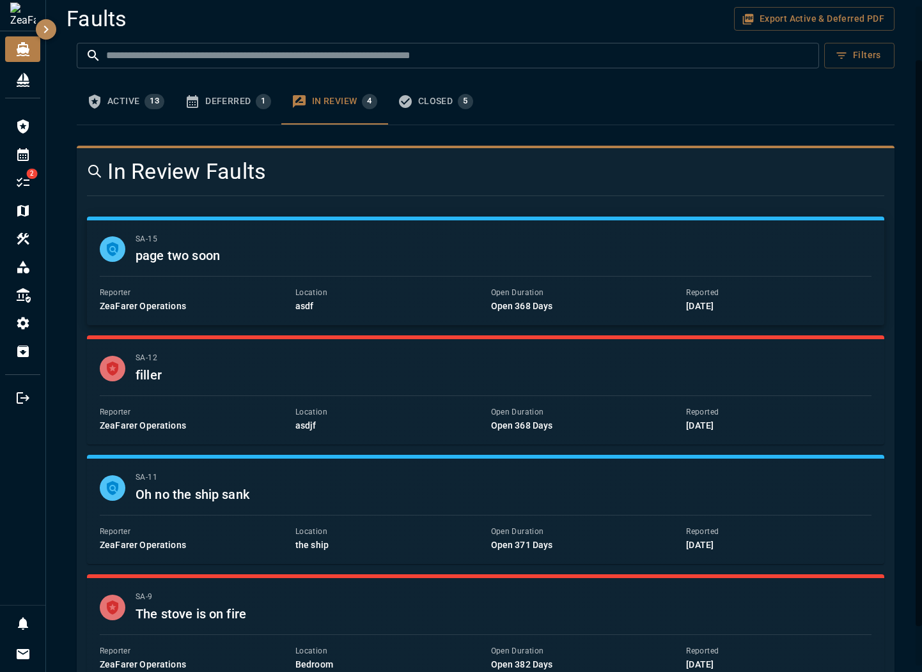
click at [338, 270] on div "SA - 15 page two soon Reporter ZeaFarer Operations Location asdf Open Duration …" at bounding box center [485, 273] width 771 height 80
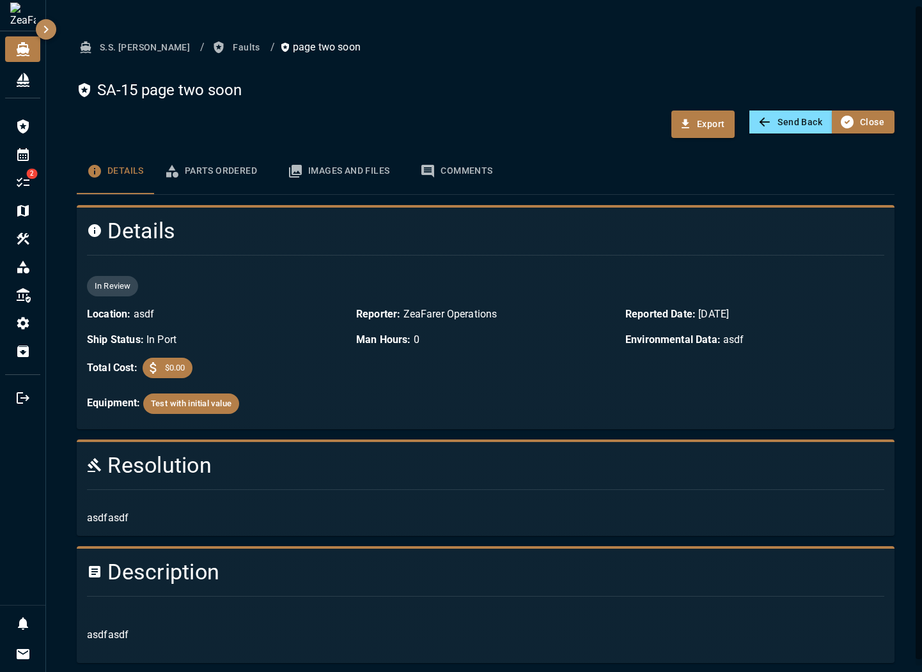
click at [216, 182] on button "Parts Ordered 0" at bounding box center [215, 171] width 123 height 46
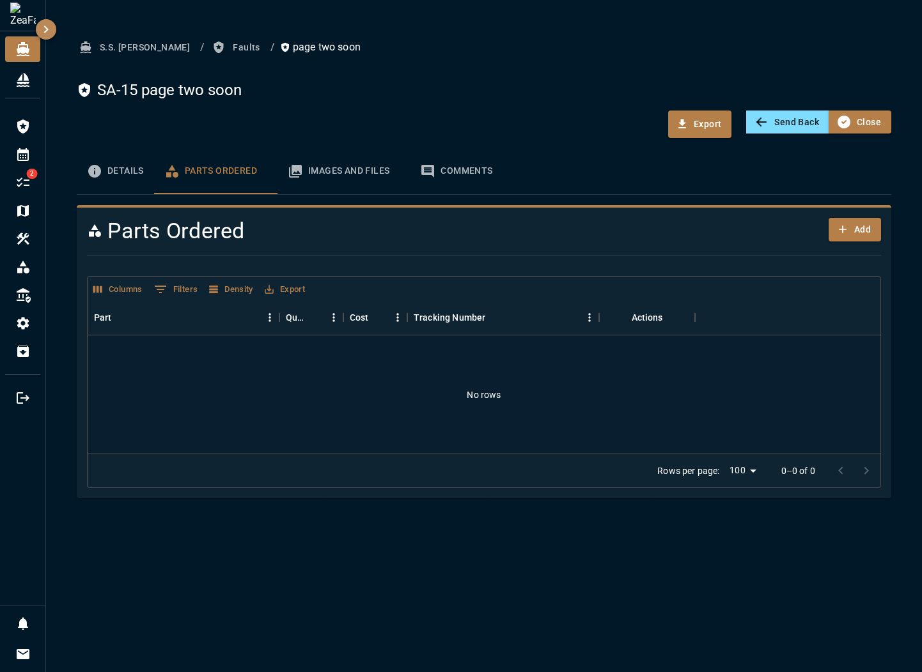
click at [321, 173] on div "Images and Files" at bounding box center [353, 172] width 91 height 12
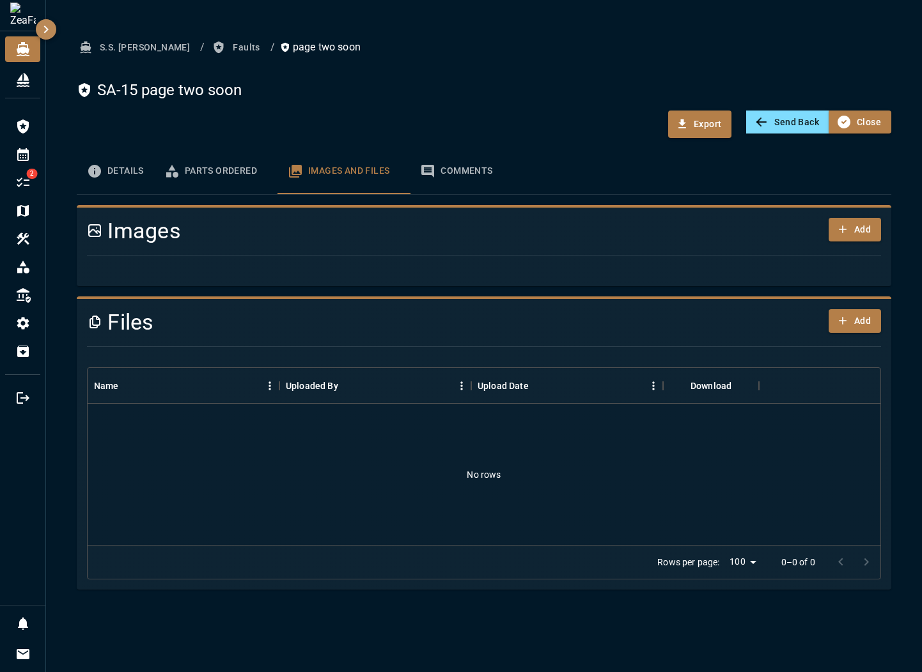
click at [431, 178] on icon "button" at bounding box center [427, 171] width 15 height 15
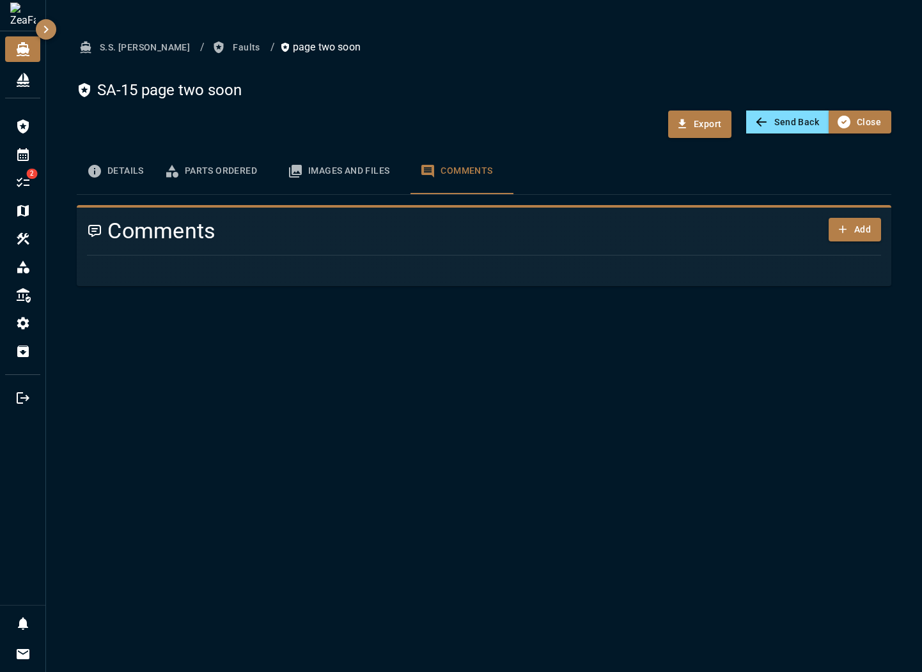
click at [327, 169] on div "Images and Files" at bounding box center [353, 172] width 91 height 12
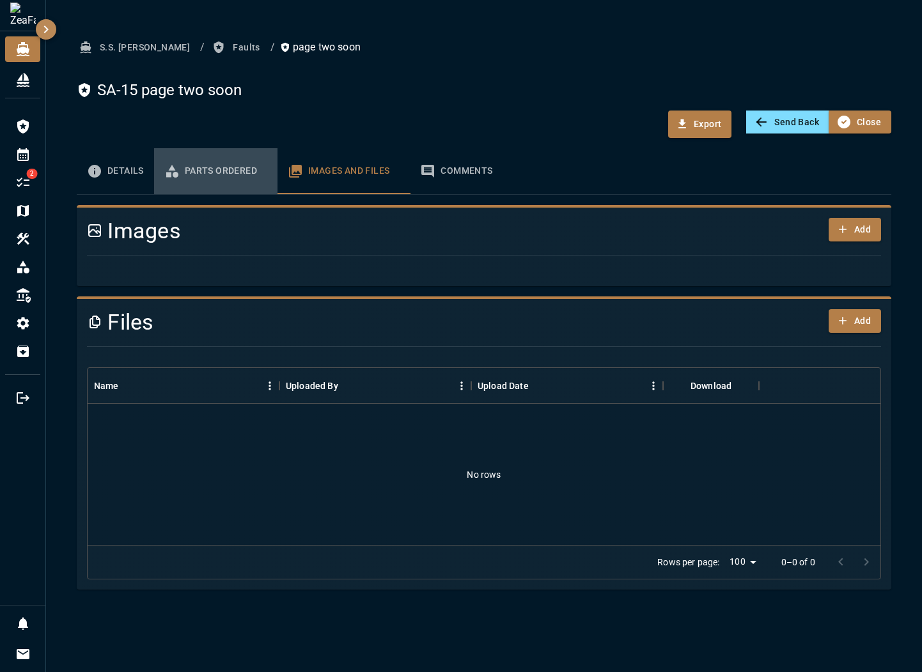
click at [196, 171] on div "Parts Ordered" at bounding box center [226, 172] width 82 height 12
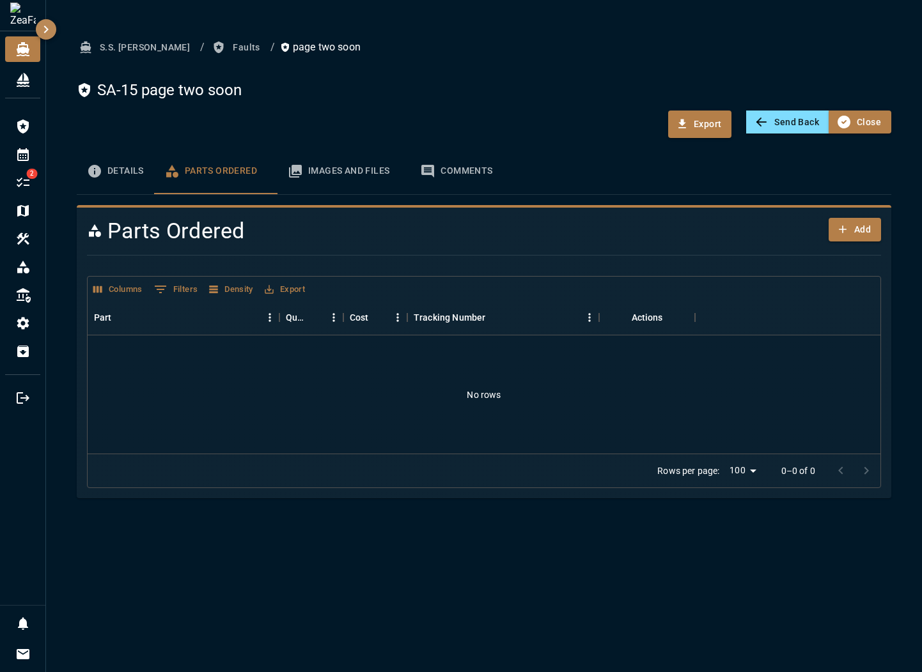
click at [110, 167] on button "Details" at bounding box center [115, 171] width 77 height 46
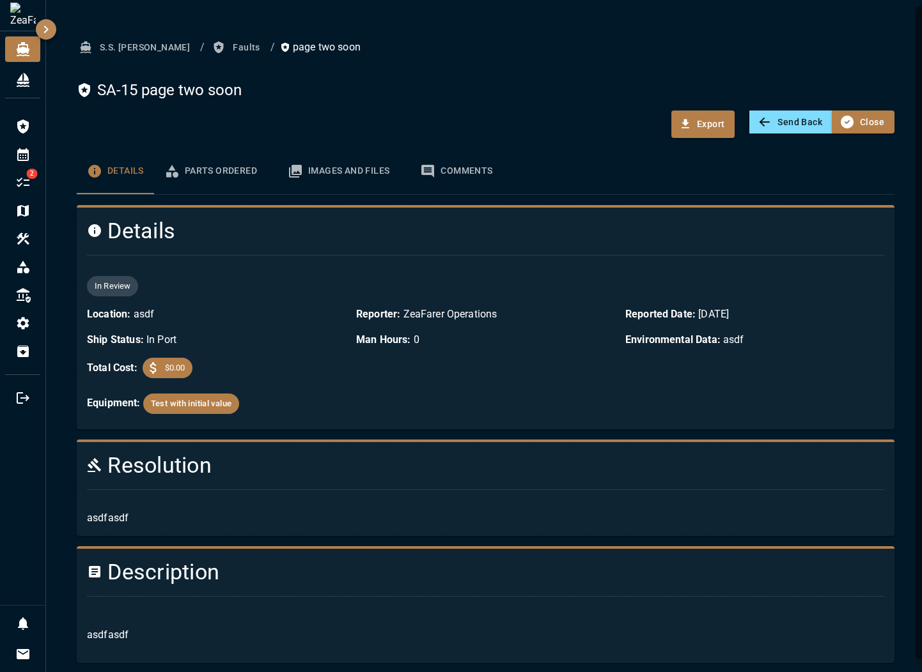
scroll to position [6, 0]
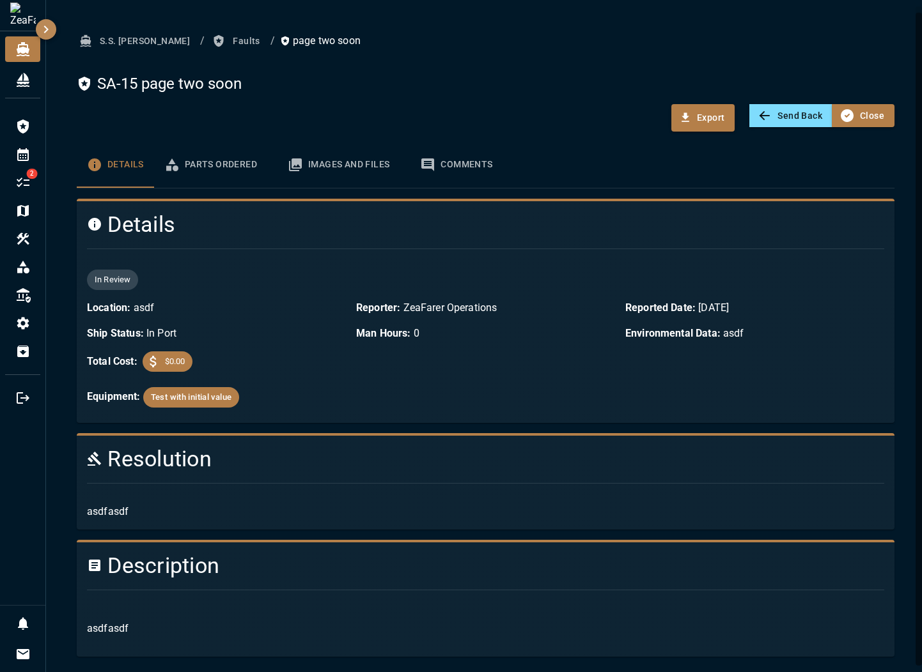
click at [423, 155] on button "Comments 0" at bounding box center [461, 165] width 103 height 46
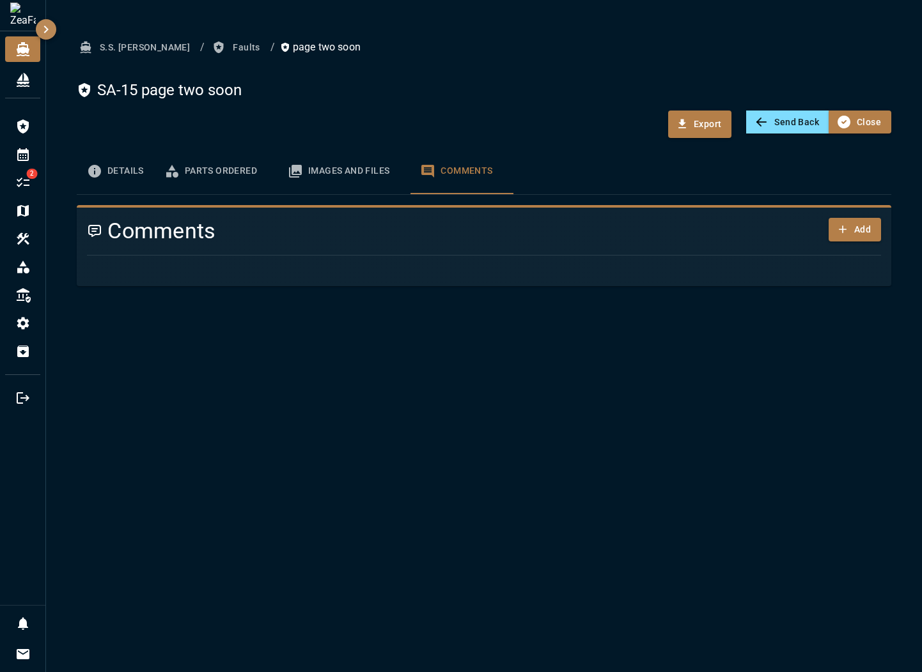
scroll to position [0, 0]
click at [343, 170] on div "Images and Files" at bounding box center [353, 172] width 91 height 12
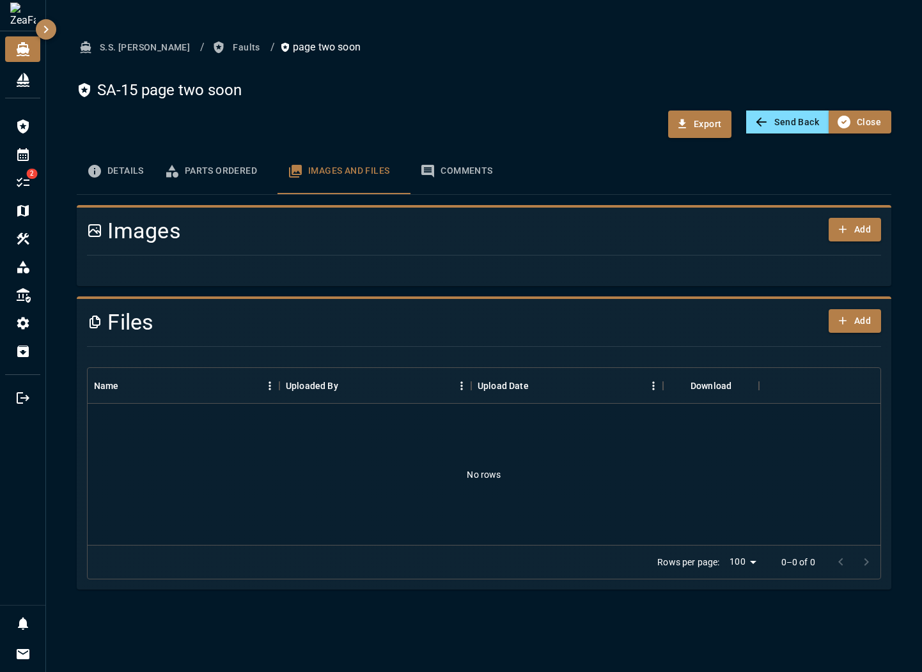
click at [197, 162] on button "Parts Ordered 0" at bounding box center [215, 171] width 123 height 46
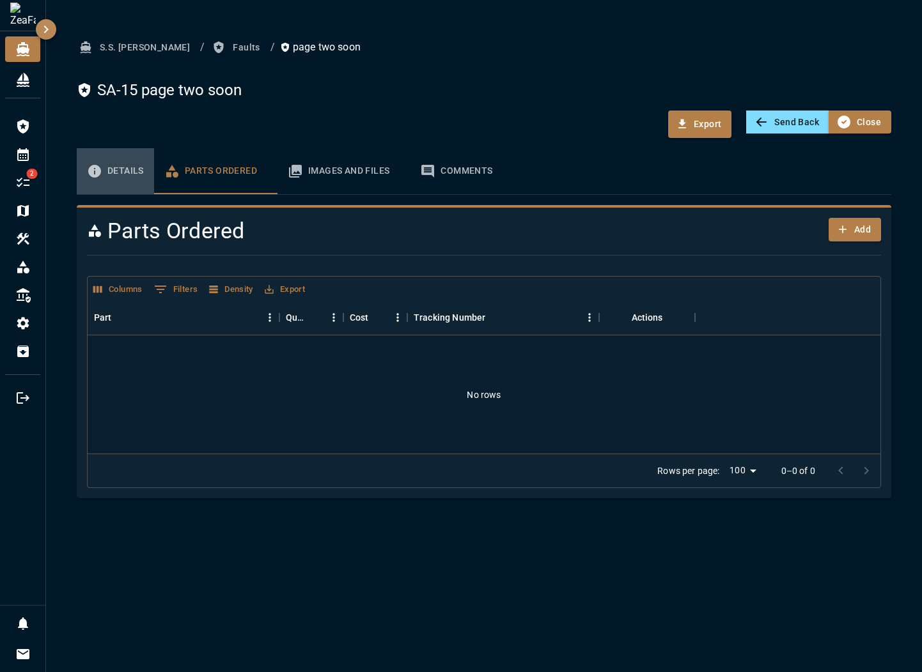
click at [119, 167] on button "Details" at bounding box center [115, 171] width 77 height 46
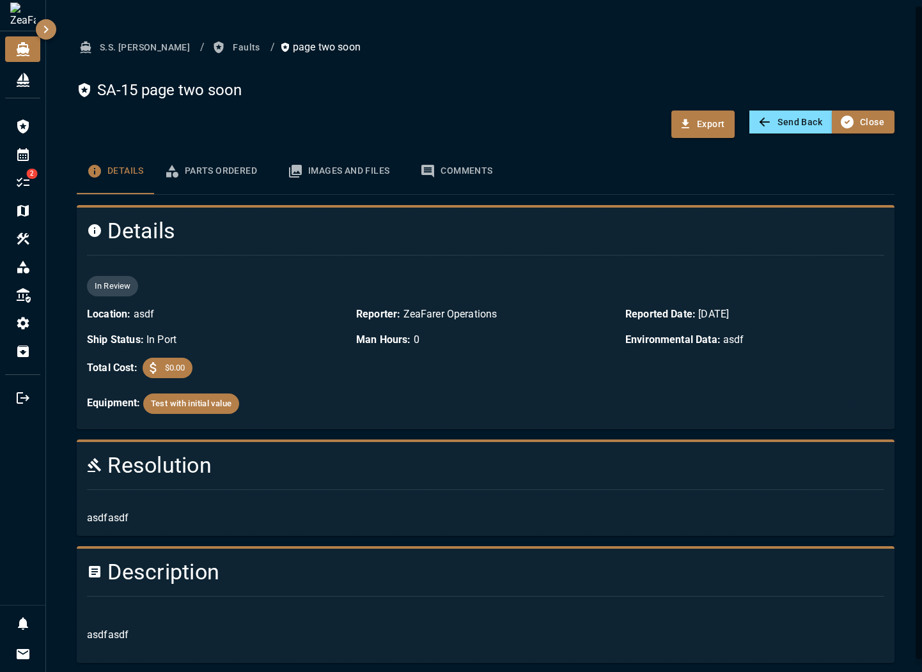
click at [210, 53] on button "Faults" at bounding box center [237, 48] width 55 height 24
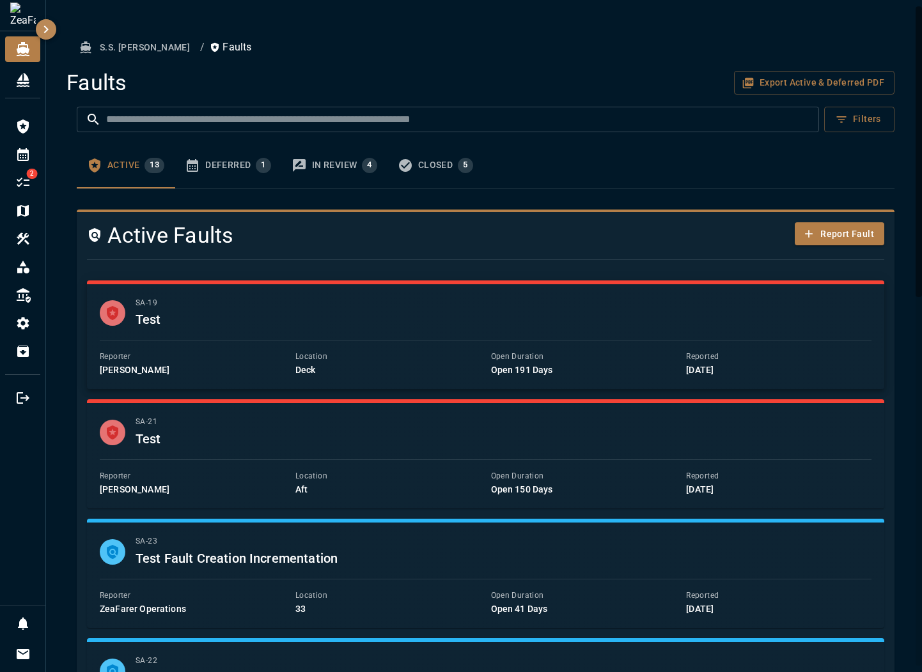
click at [226, 332] on div "SA - 19 Test Reporter [PERSON_NAME] Location Deck Open Duration Open 191 Days R…" at bounding box center [485, 337] width 771 height 80
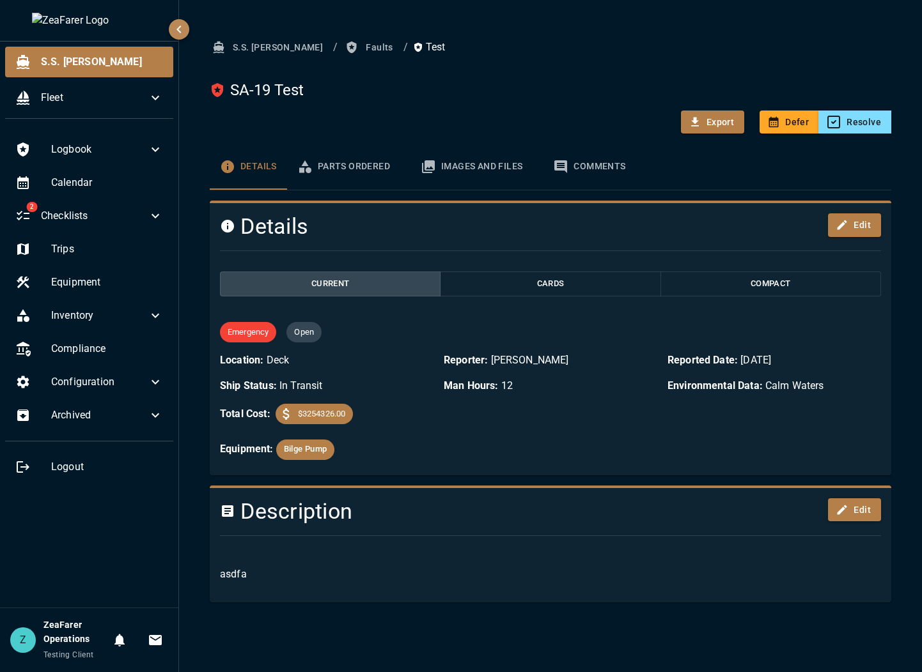
click at [491, 235] on h4 "Details" at bounding box center [494, 226] width 549 height 27
click at [529, 275] on button "Cards" at bounding box center [550, 284] width 220 height 25
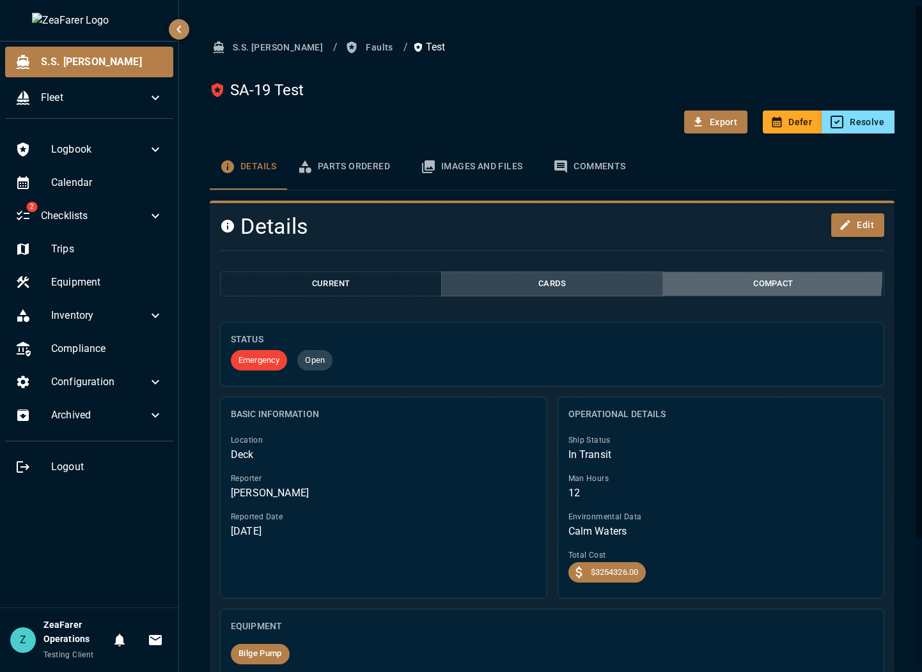
click at [720, 276] on button "Compact" at bounding box center [773, 284] width 222 height 25
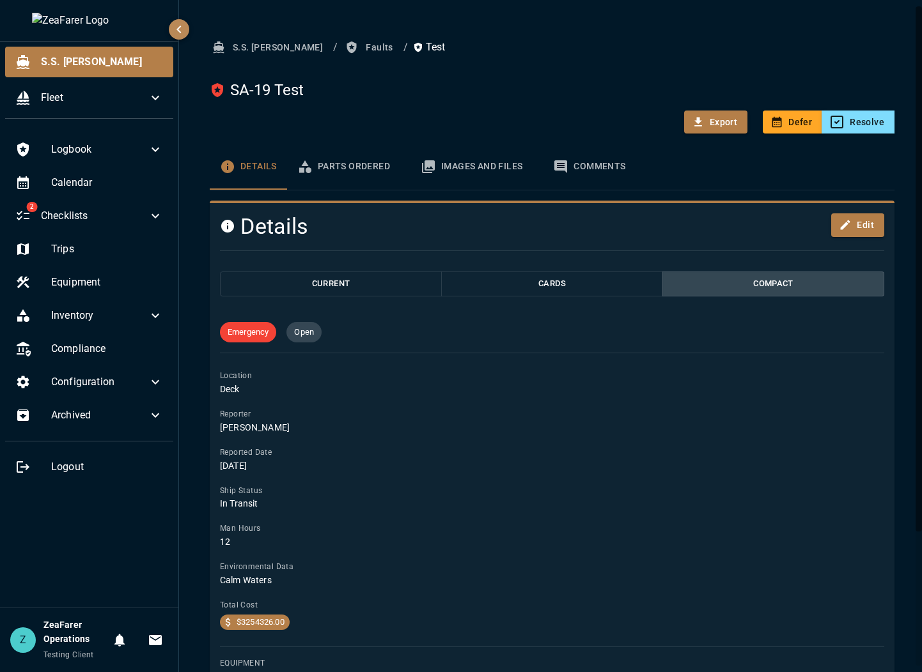
click at [366, 285] on button "Current" at bounding box center [331, 284] width 222 height 25
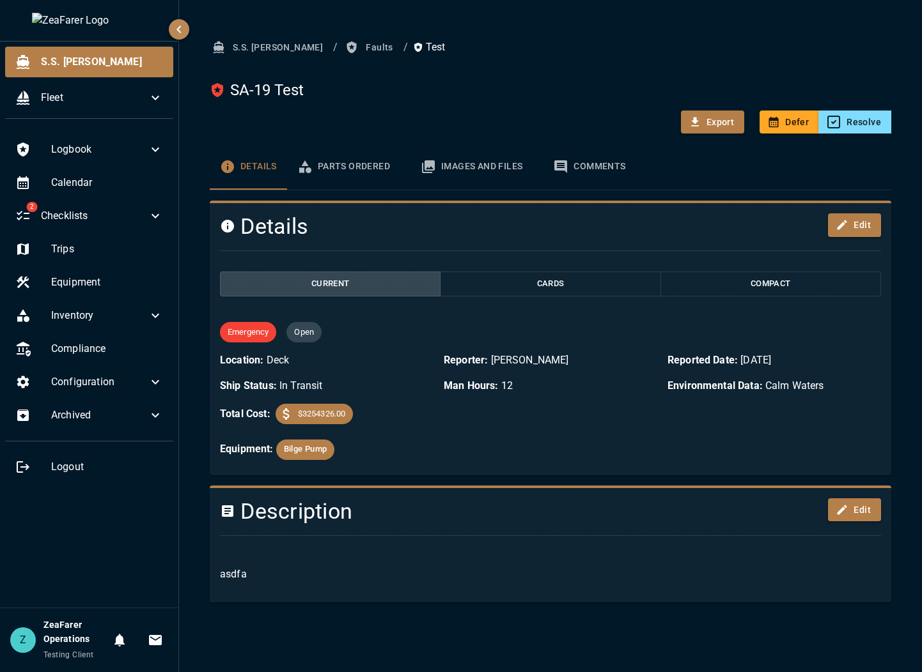
click at [550, 302] on div "Current Cards Compact" at bounding box center [550, 289] width 661 height 35
click at [565, 284] on button "Cards" at bounding box center [550, 284] width 220 height 25
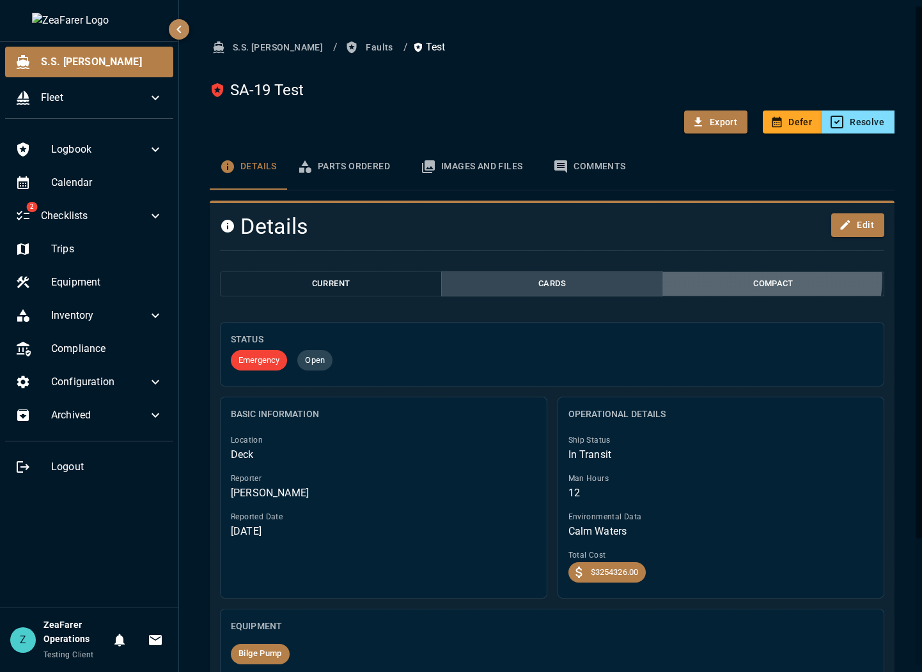
click at [744, 278] on button "Compact" at bounding box center [773, 284] width 222 height 25
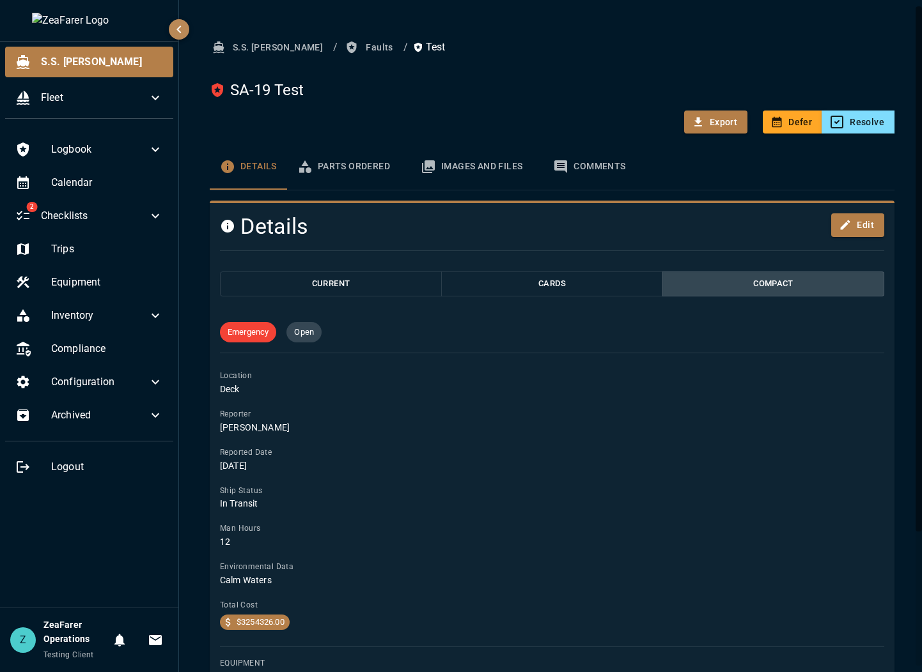
click at [557, 277] on button "Cards" at bounding box center [552, 284] width 222 height 25
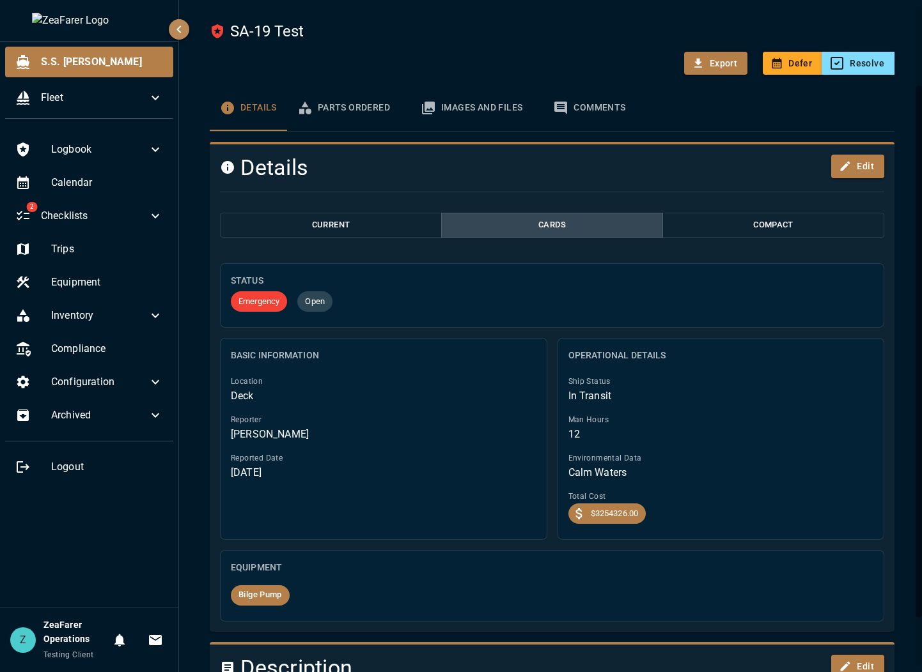
scroll to position [33, 0]
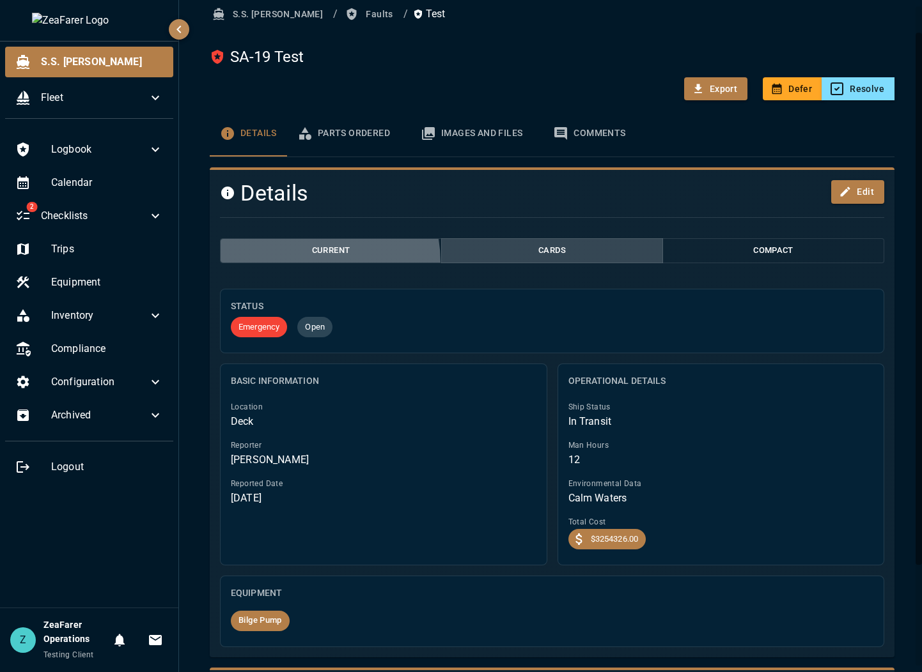
click at [295, 263] on button "Current" at bounding box center [331, 250] width 222 height 25
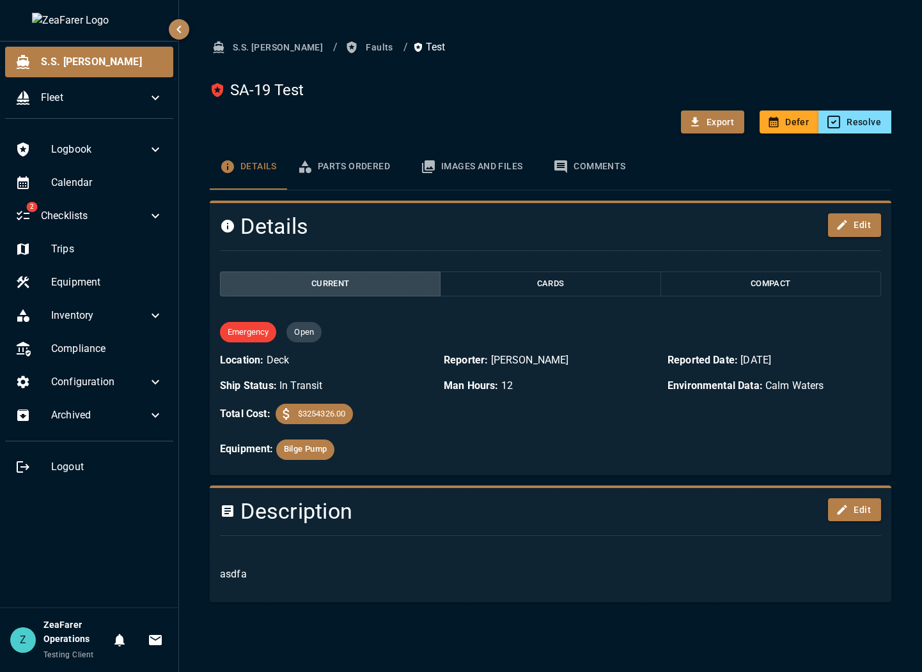
click at [525, 277] on button "Cards" at bounding box center [550, 284] width 220 height 25
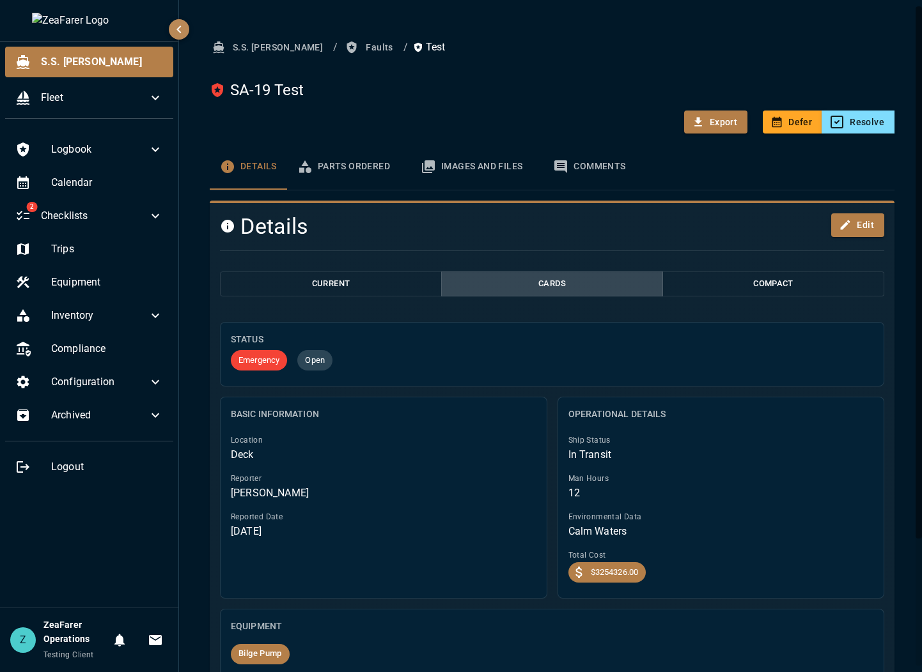
click at [752, 293] on button "Compact" at bounding box center [773, 284] width 222 height 25
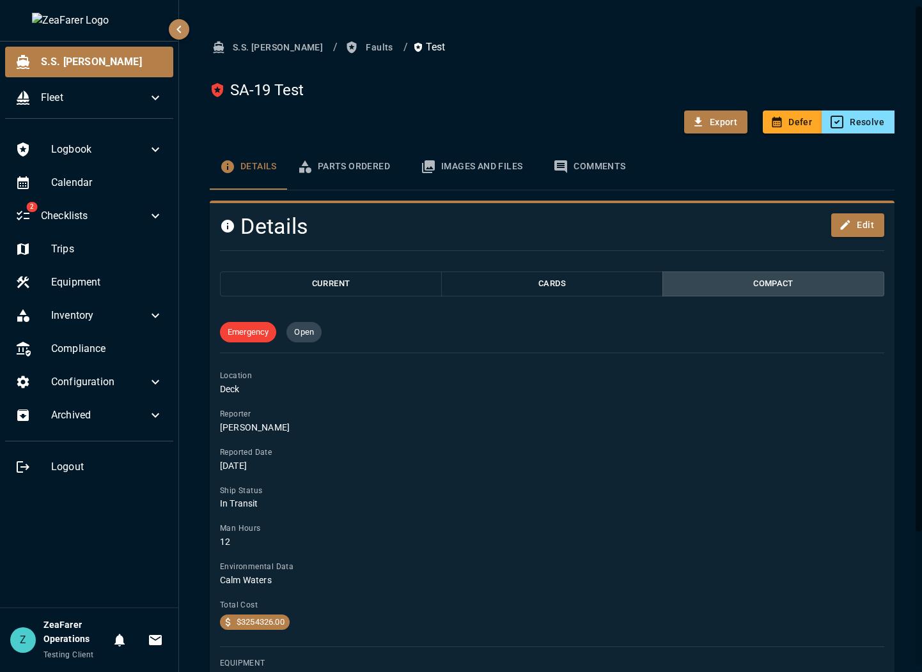
click at [636, 293] on button "Cards" at bounding box center [552, 284] width 222 height 25
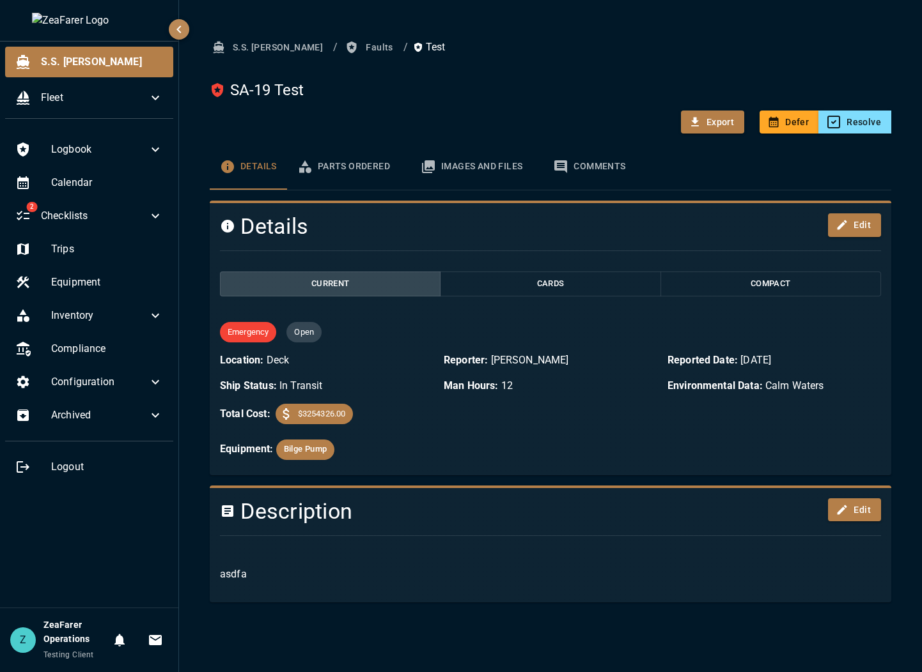
click at [539, 284] on button "Cards" at bounding box center [550, 284] width 220 height 25
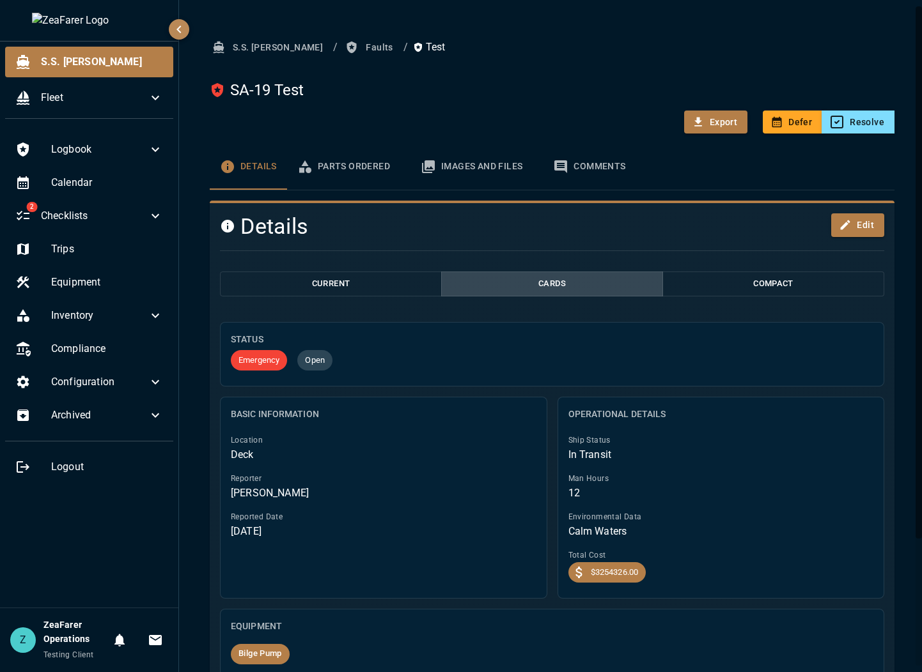
click at [743, 286] on button "Compact" at bounding box center [773, 284] width 222 height 25
